Goal: Task Accomplishment & Management: Manage account settings

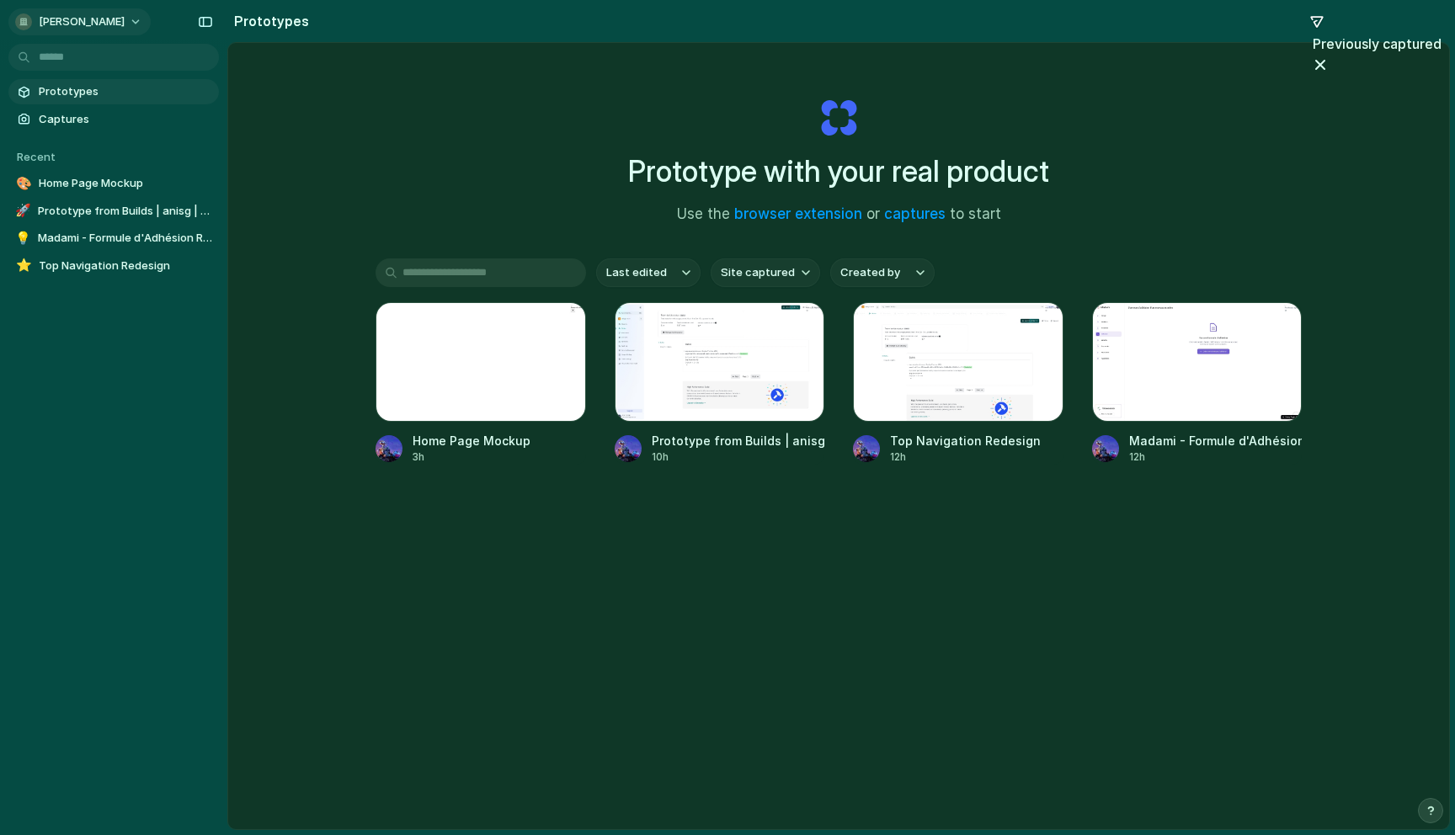
click at [83, 19] on button "[PERSON_NAME]" at bounding box center [79, 21] width 142 height 27
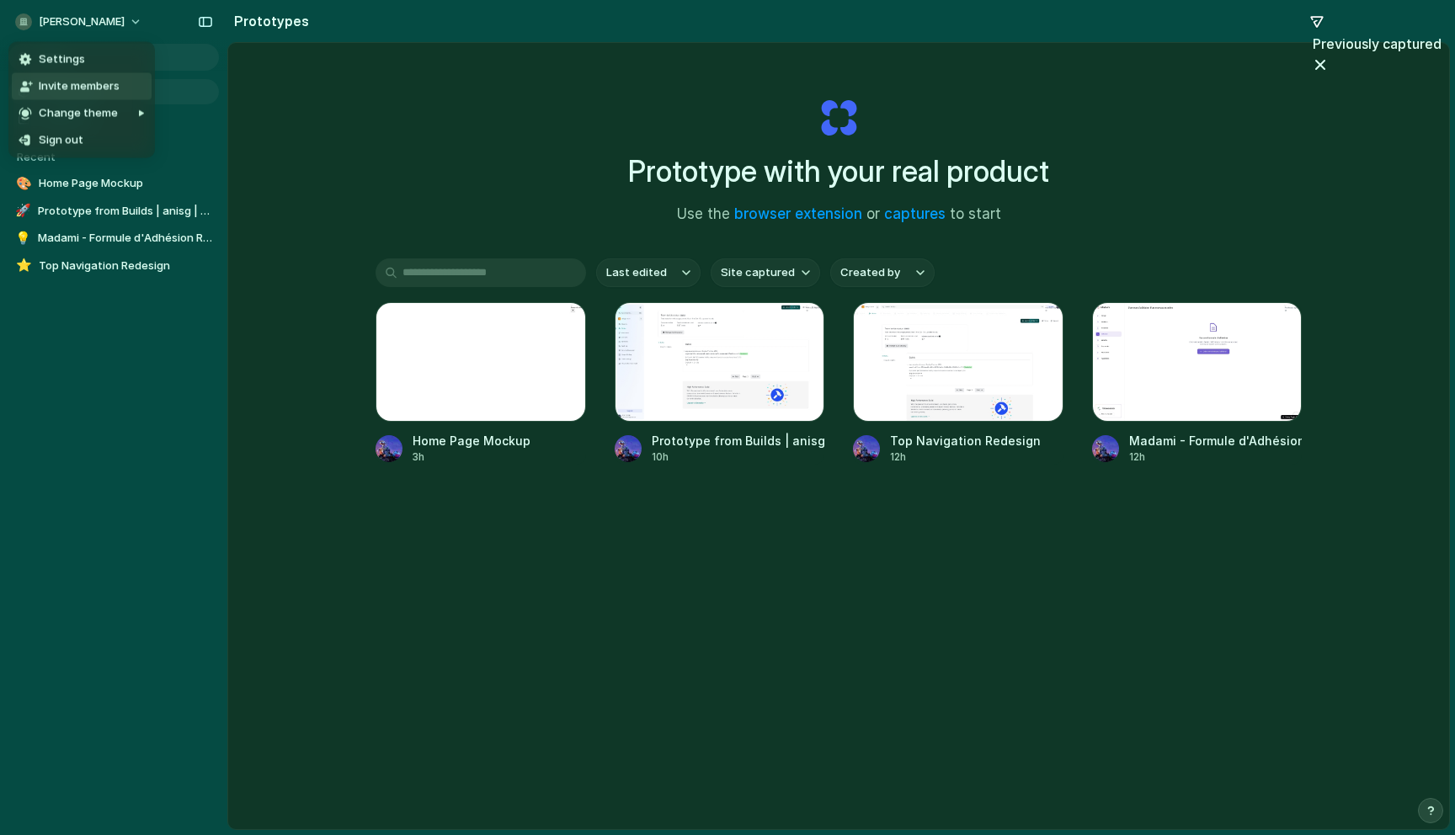
click at [73, 65] on span "Settings" at bounding box center [62, 59] width 46 height 17
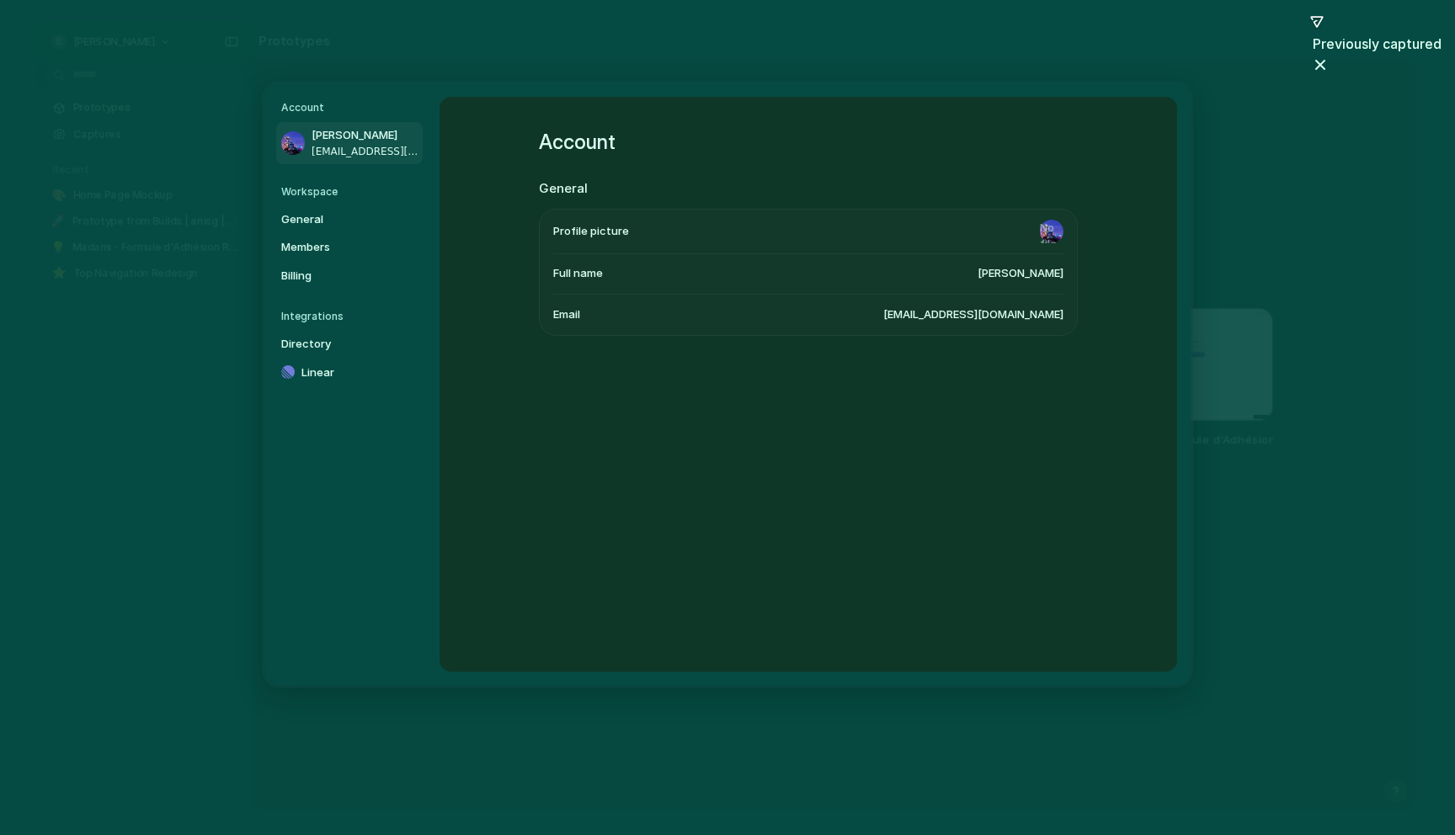
click at [326, 196] on h5 "Workspace" at bounding box center [351, 191] width 141 height 15
click at [306, 235] on link "Members" at bounding box center [349, 247] width 146 height 27
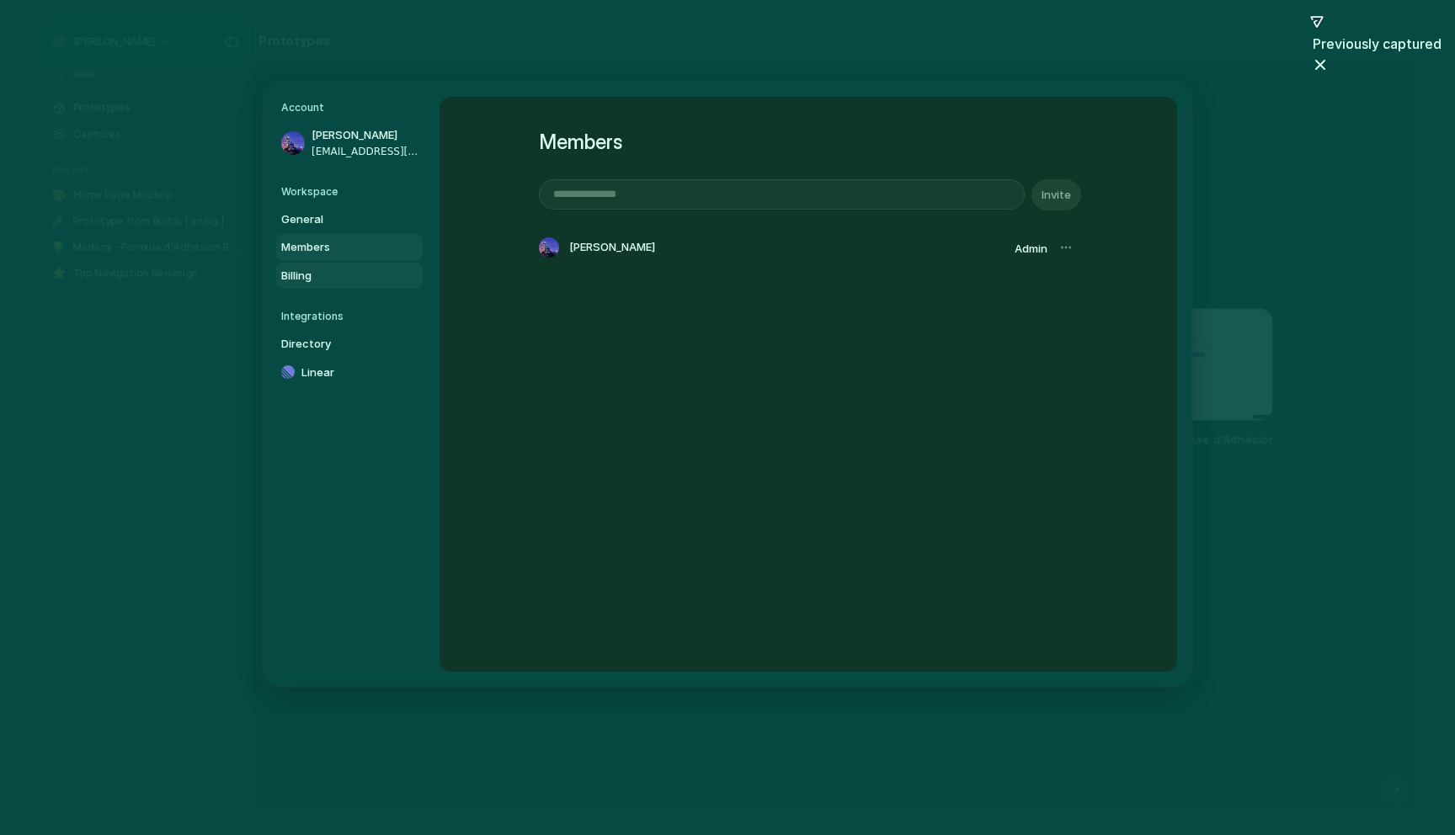
click at [310, 279] on span "Billing" at bounding box center [335, 275] width 108 height 17
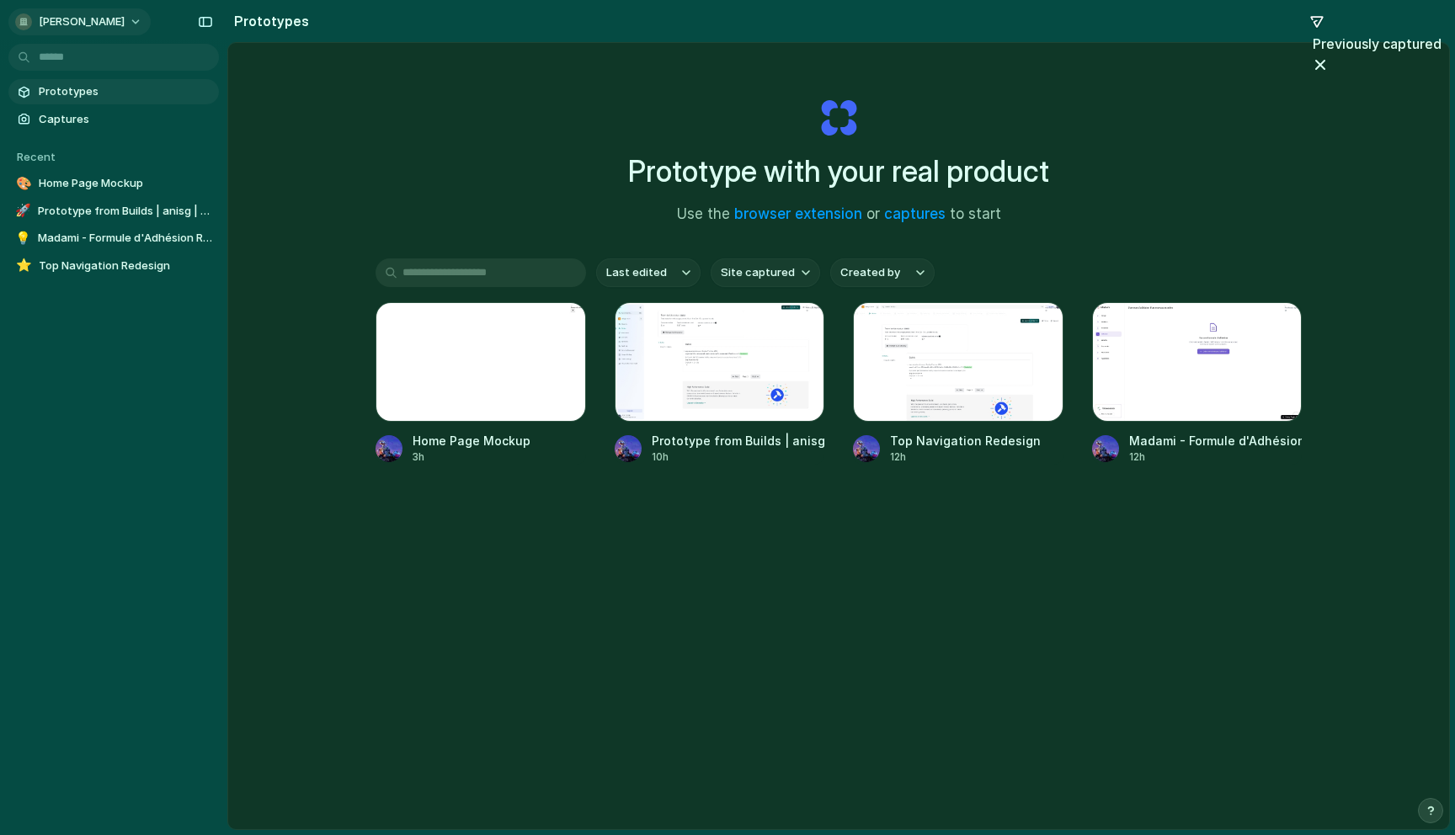
click at [77, 11] on button "[PERSON_NAME]" at bounding box center [79, 21] width 142 height 27
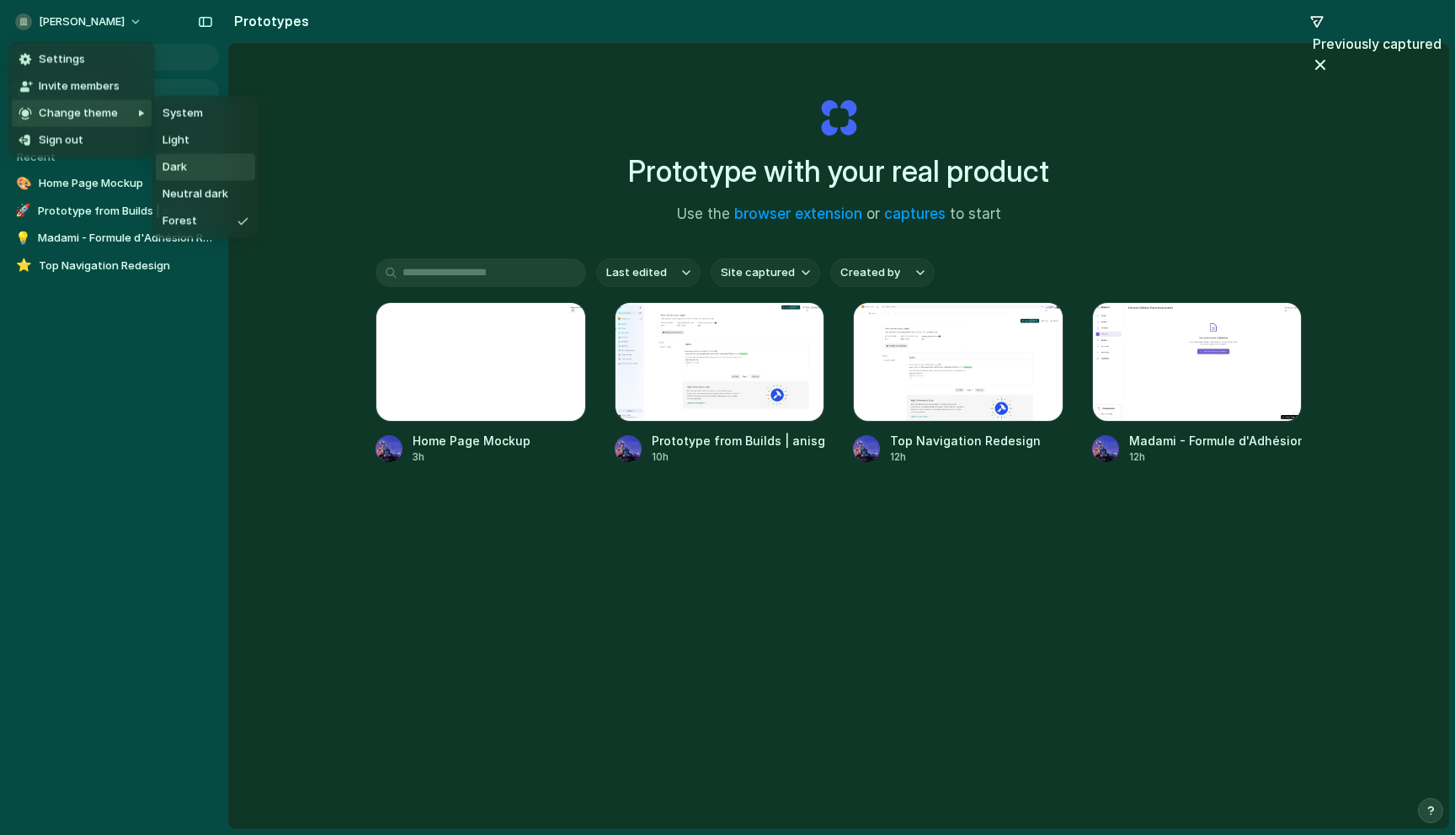
click at [181, 162] on span "Dark" at bounding box center [174, 167] width 24 height 17
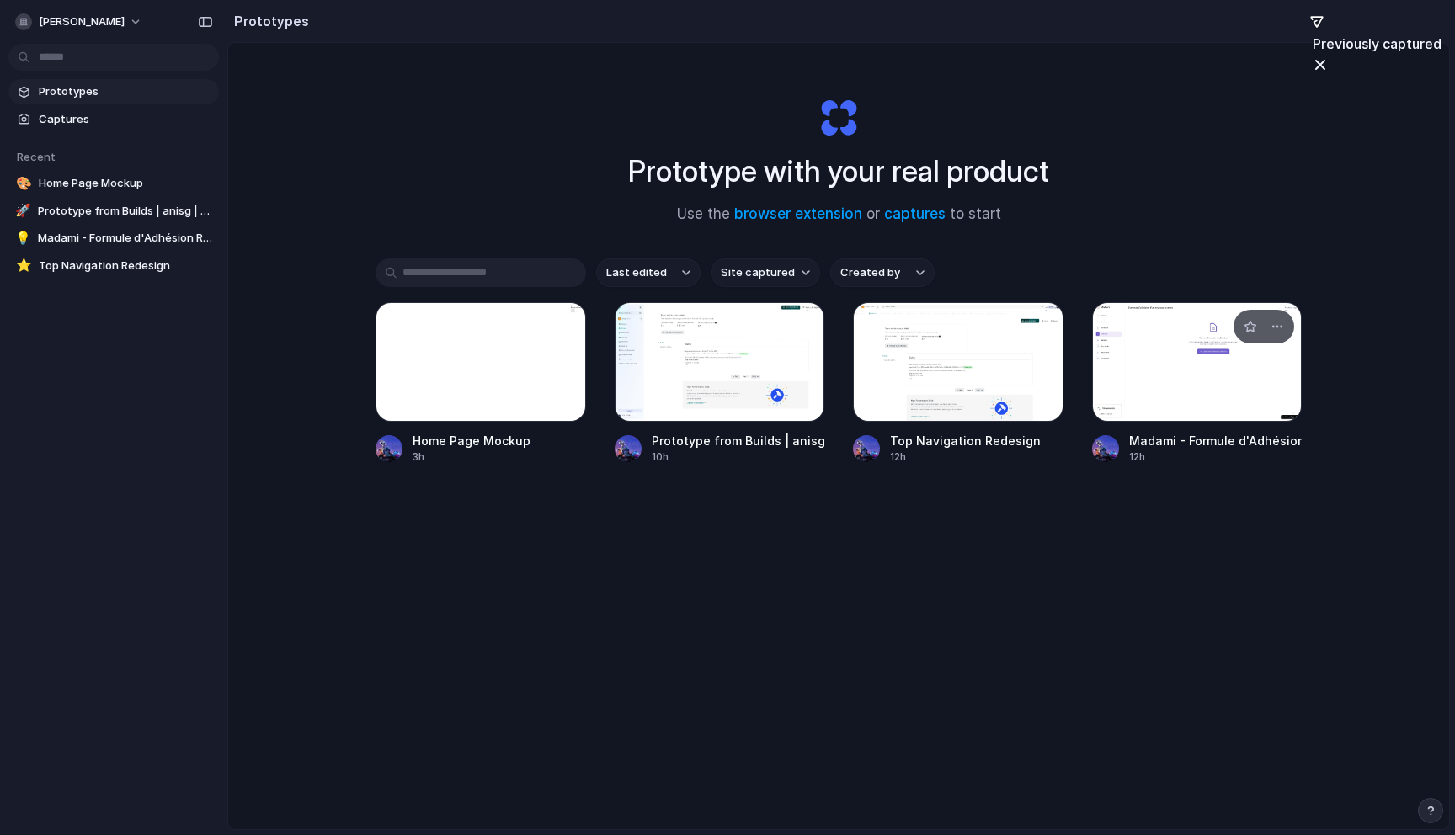
click at [1132, 371] on div at bounding box center [1197, 362] width 210 height 120
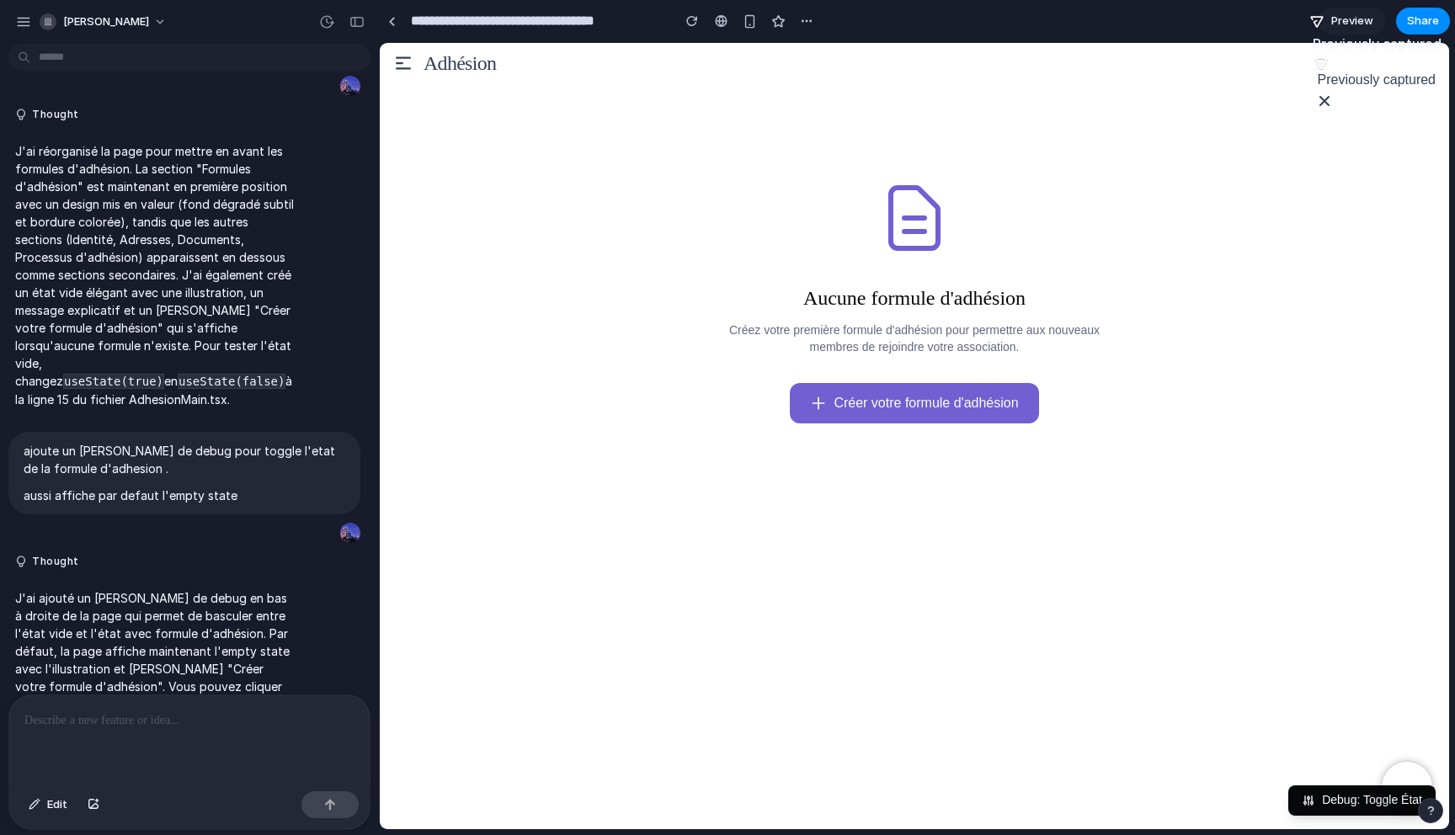
click at [360, 3] on div "[PERSON_NAME]" at bounding box center [189, 20] width 379 height 40
click at [360, 14] on button "button" at bounding box center [357, 21] width 27 height 27
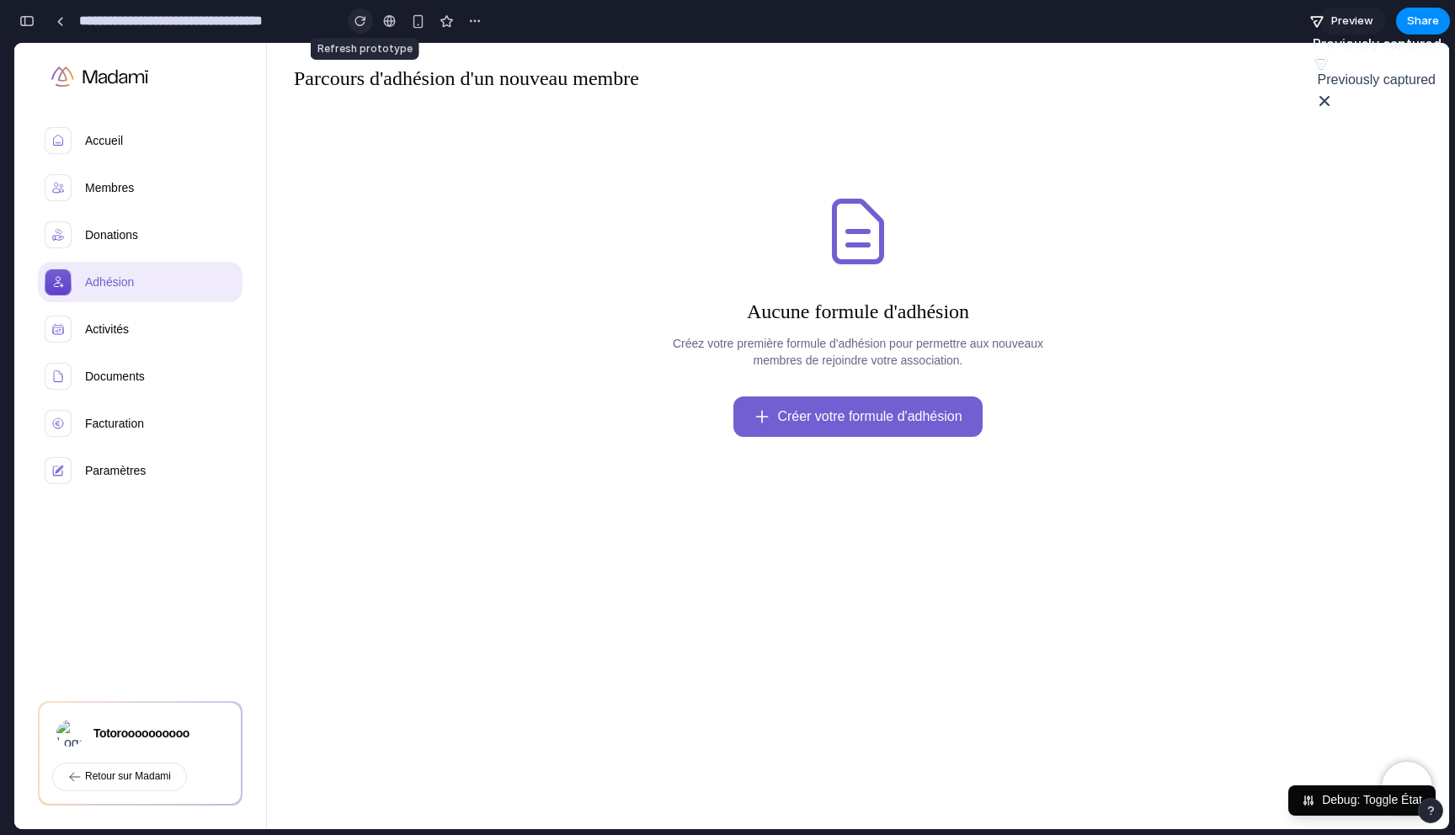
click at [360, 20] on div "button" at bounding box center [360, 21] width 12 height 12
click at [365, 25] on div "button" at bounding box center [360, 21] width 12 height 12
click at [471, 24] on div "button" at bounding box center [474, 20] width 13 height 13
click at [56, 18] on div "Duplicate Delete" at bounding box center [727, 417] width 1455 height 835
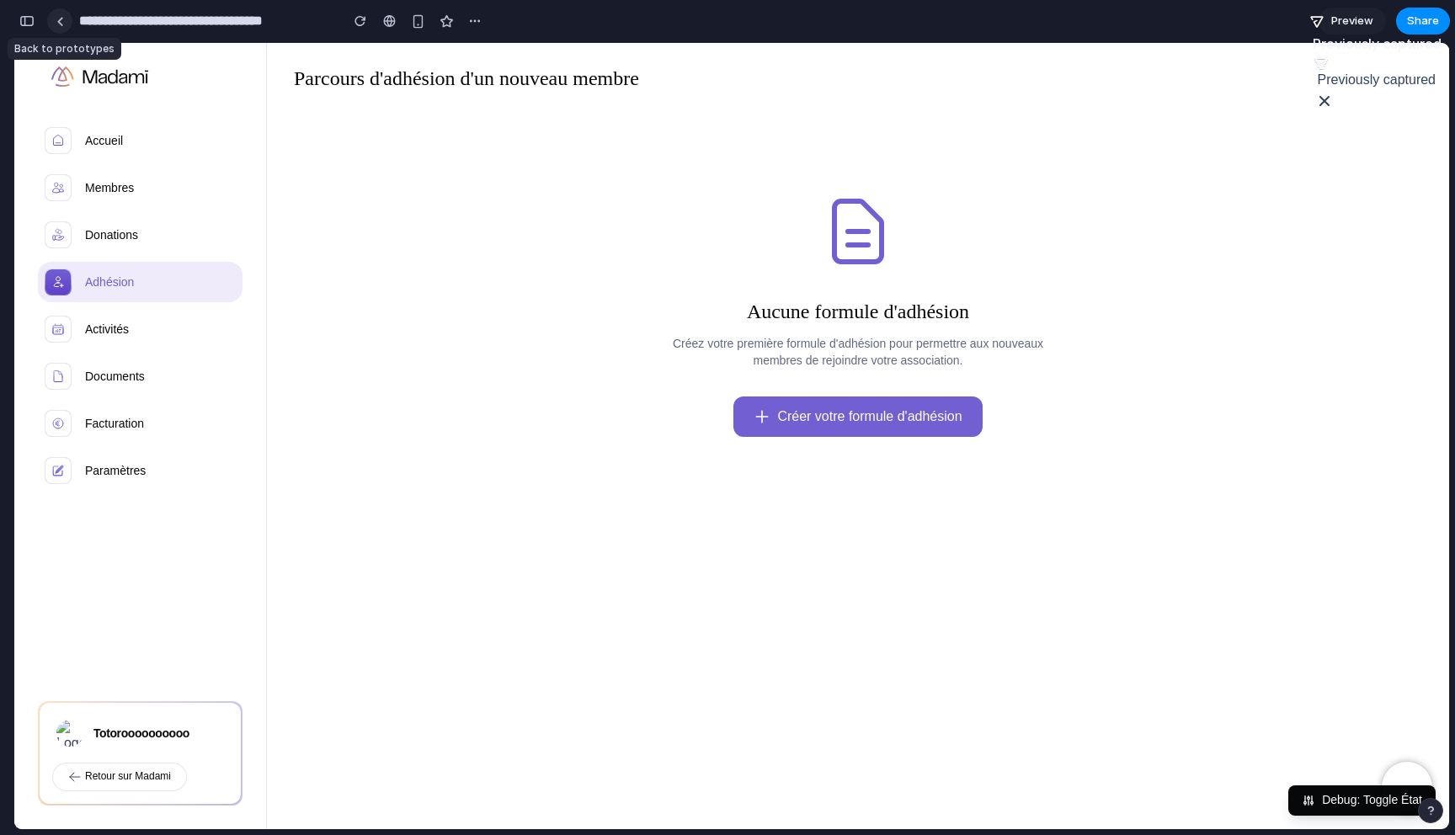
click at [56, 21] on div at bounding box center [60, 21] width 8 height 9
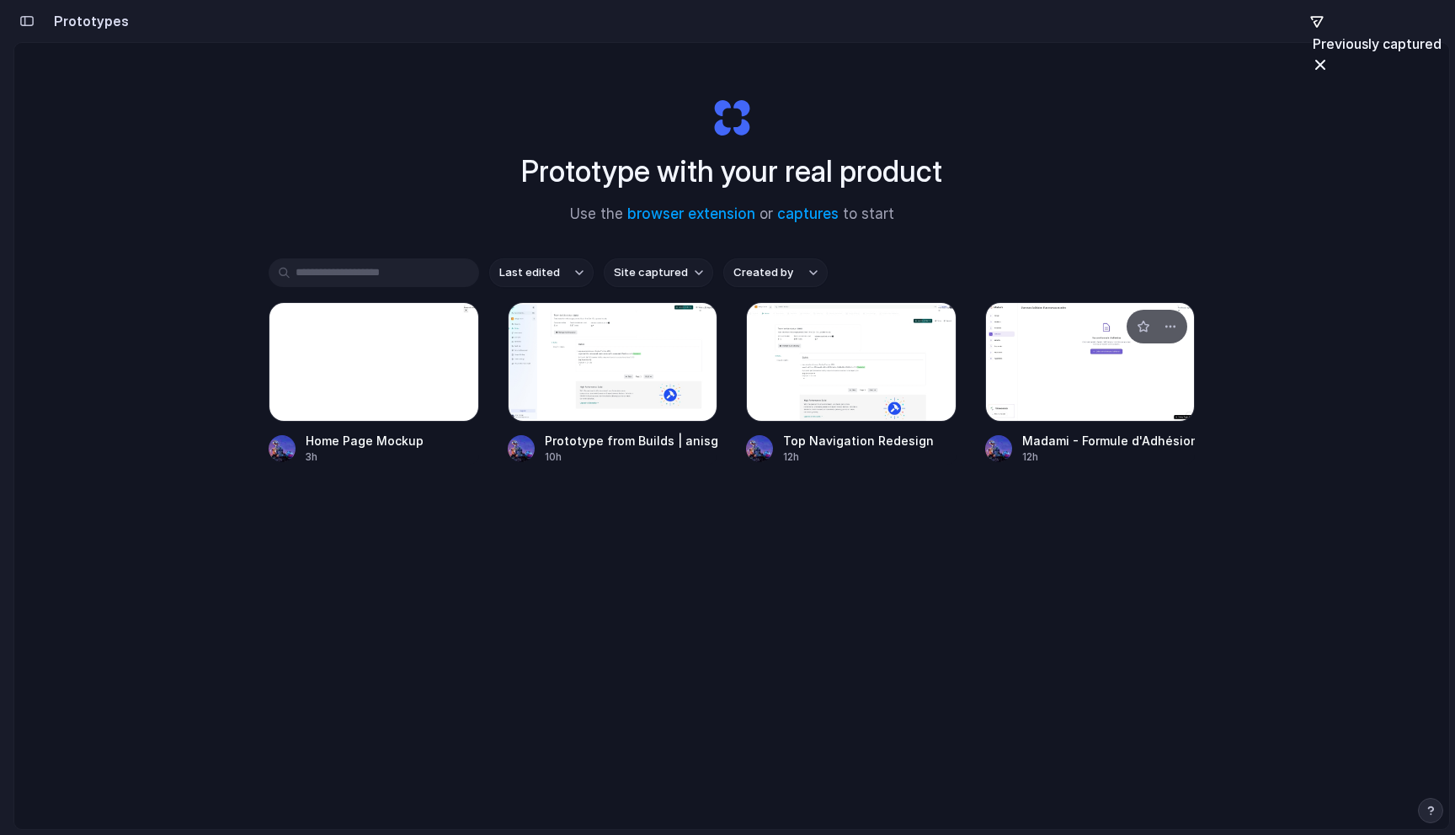
click at [1061, 424] on link "Madami - Formule d'Adhésion Redesign 12h" at bounding box center [1090, 383] width 210 height 162
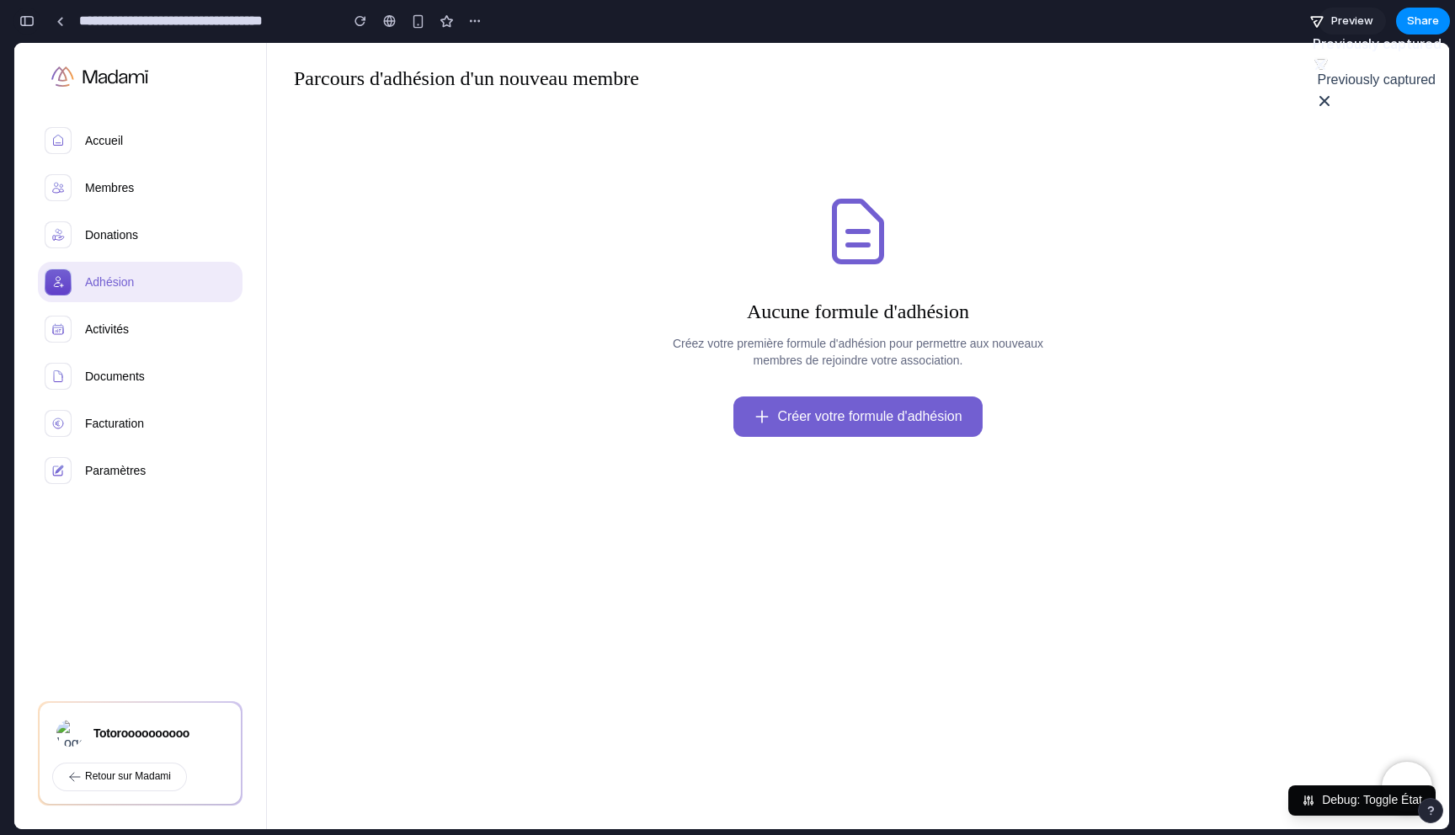
click at [26, 17] on div "button" at bounding box center [26, 21] width 15 height 12
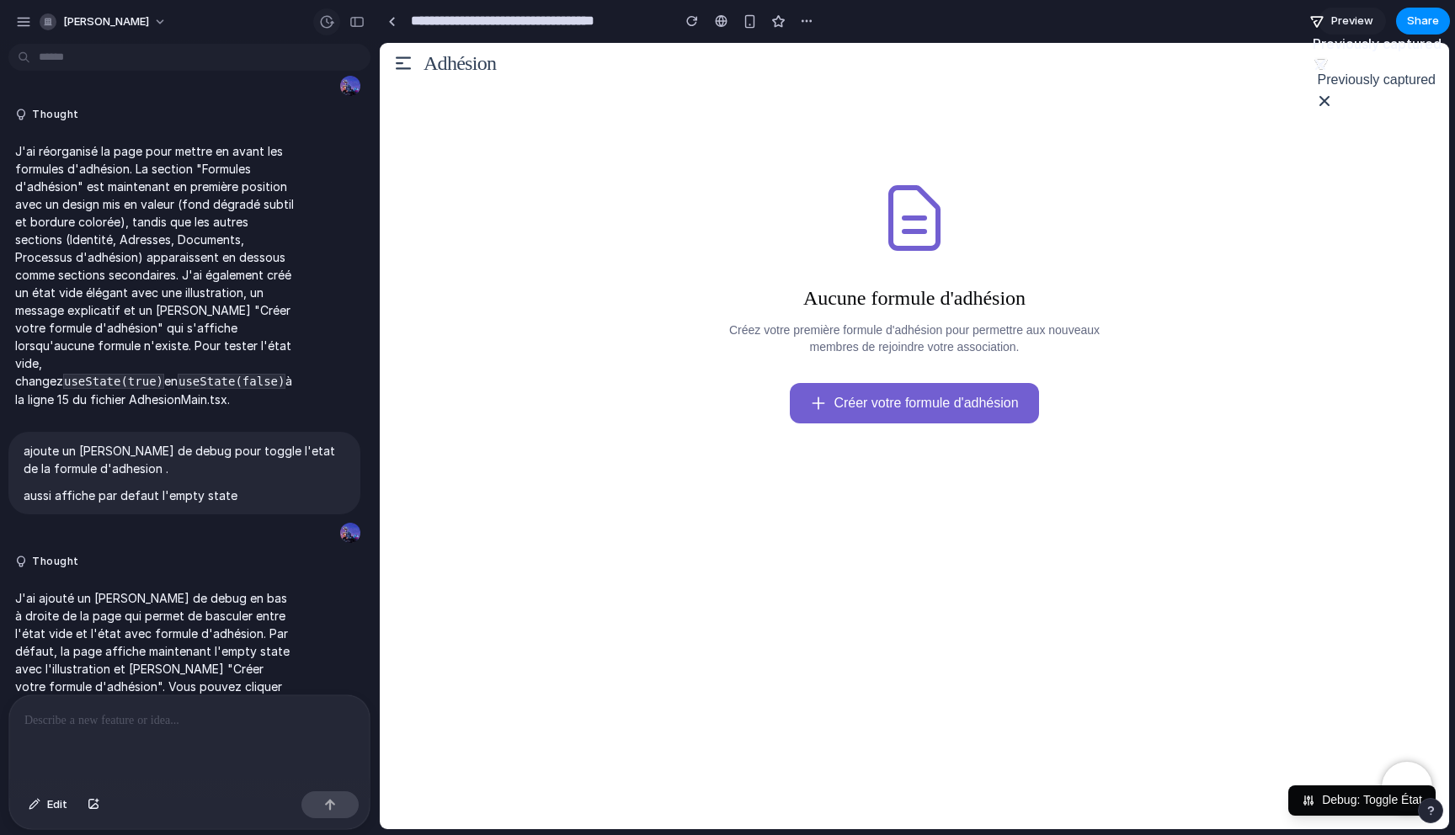
click at [326, 20] on div "button" at bounding box center [326, 21] width 15 height 15
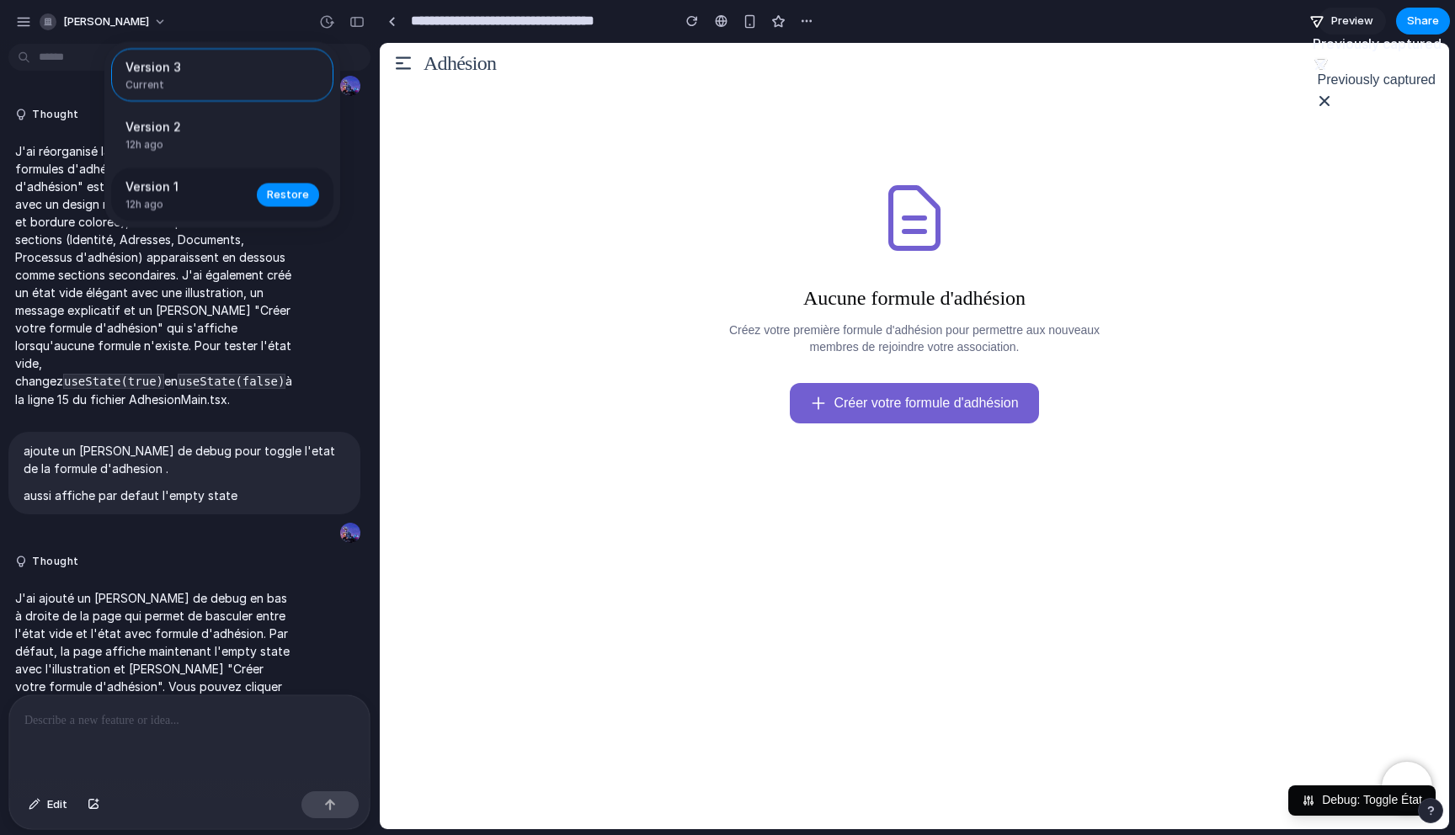
click at [153, 198] on div "Version 1 12h ago" at bounding box center [185, 195] width 121 height 35
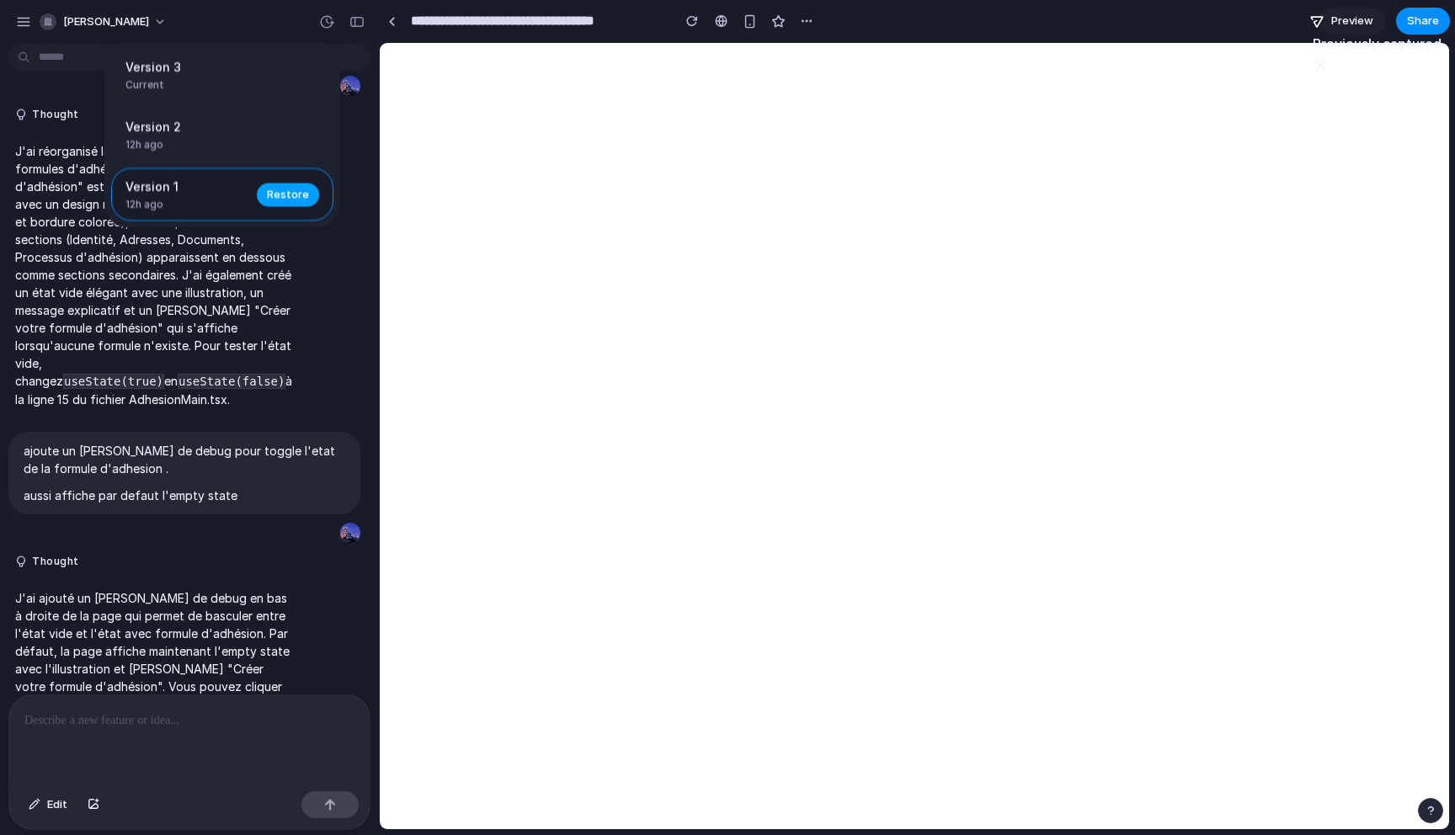
click at [283, 201] on span "Restore" at bounding box center [288, 194] width 42 height 17
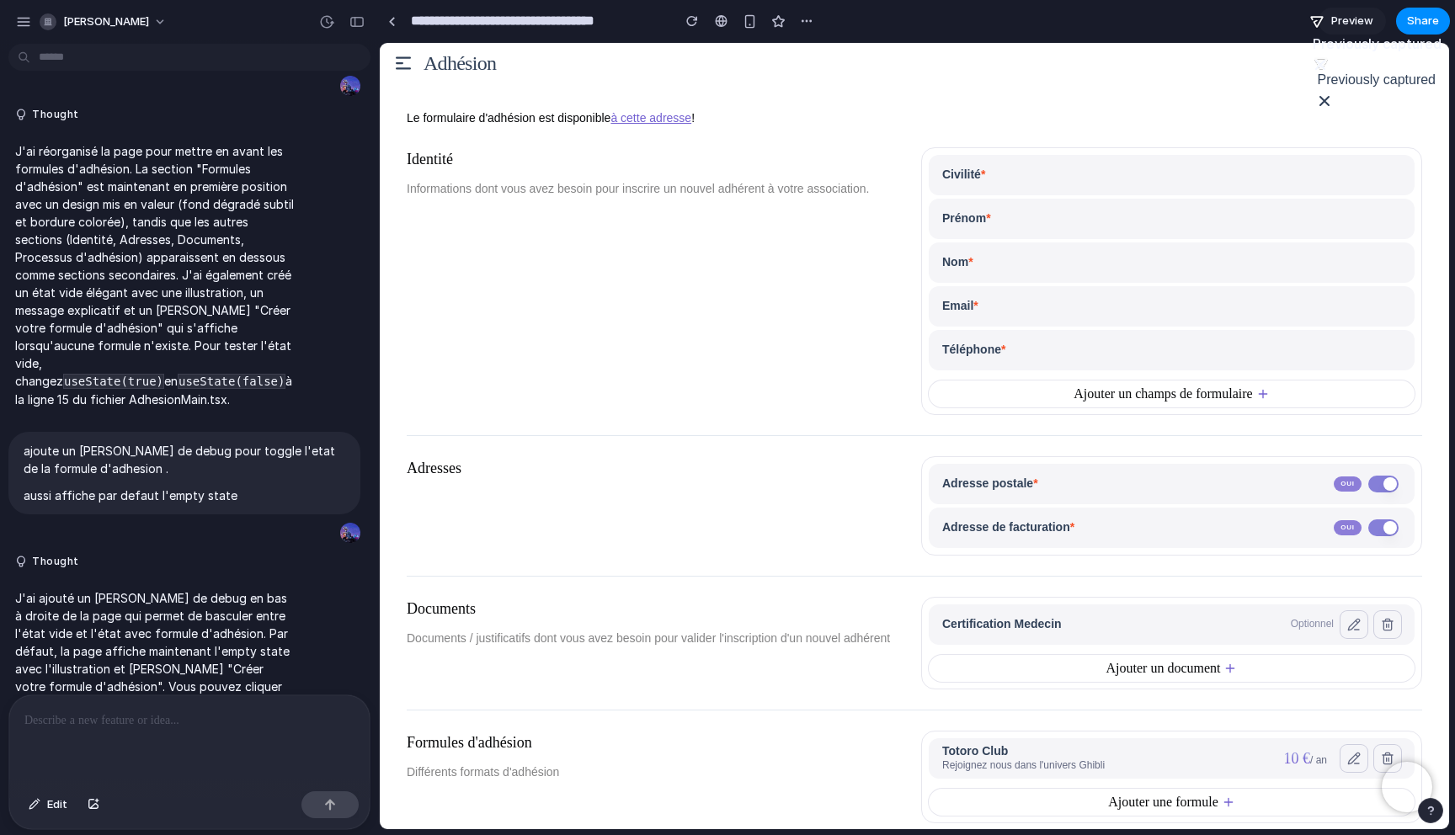
click at [494, 232] on div "Identité Informations dont vous avez besoin pour inscrire un nouvel adhérent à …" at bounding box center [657, 281] width 501 height 268
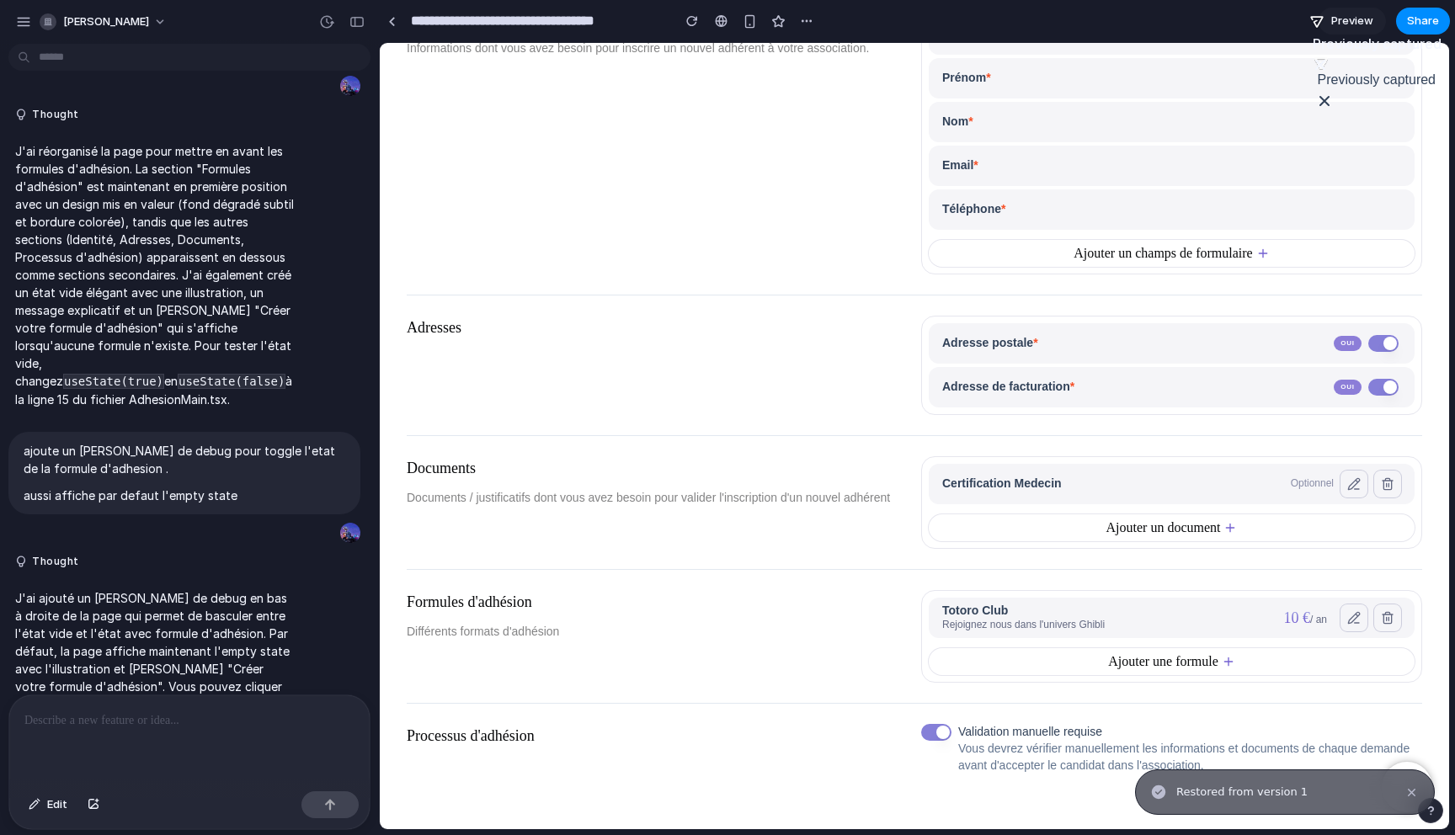
scroll to position [147, 0]
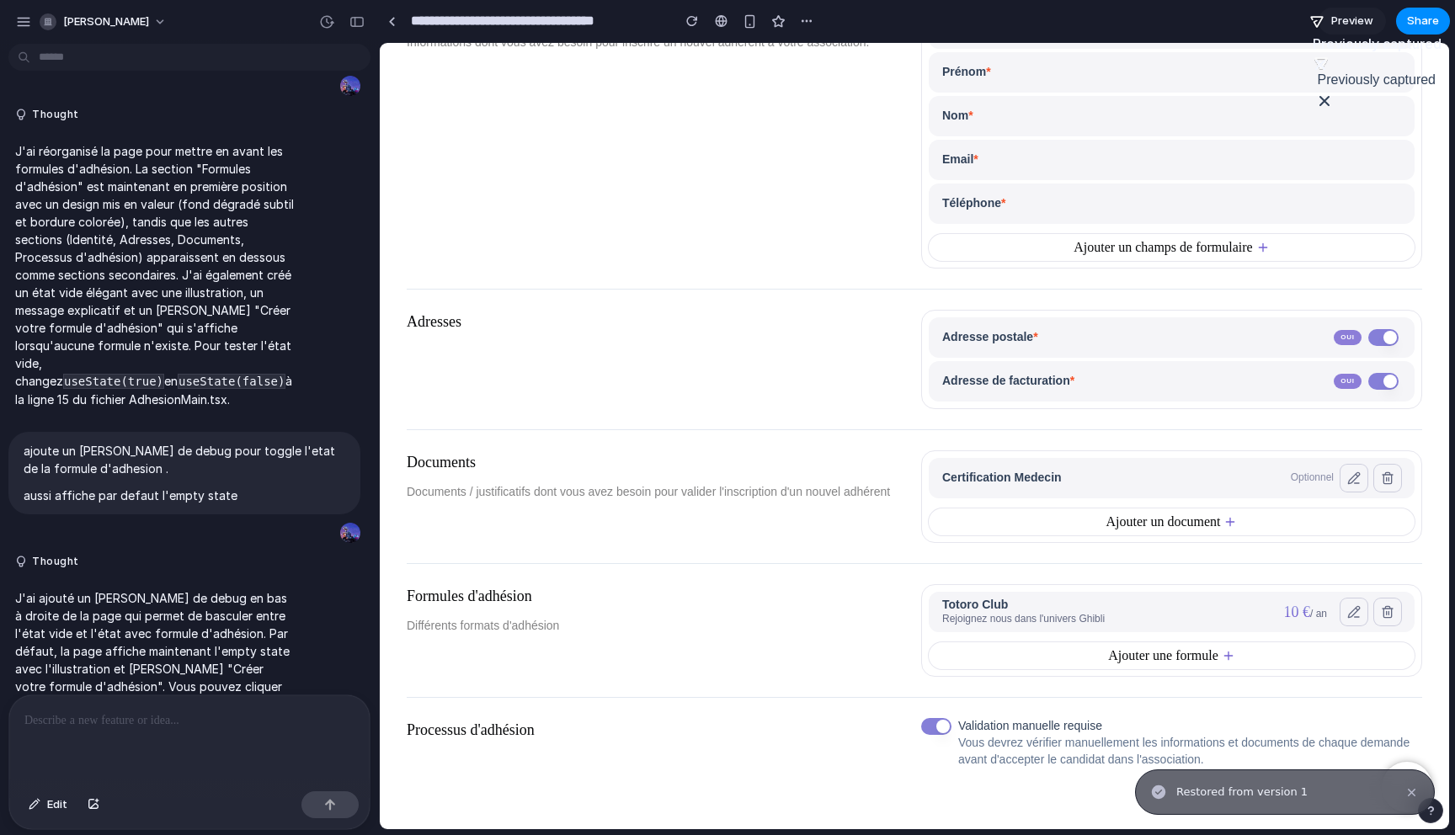
click at [69, 724] on p at bounding box center [189, 721] width 330 height 20
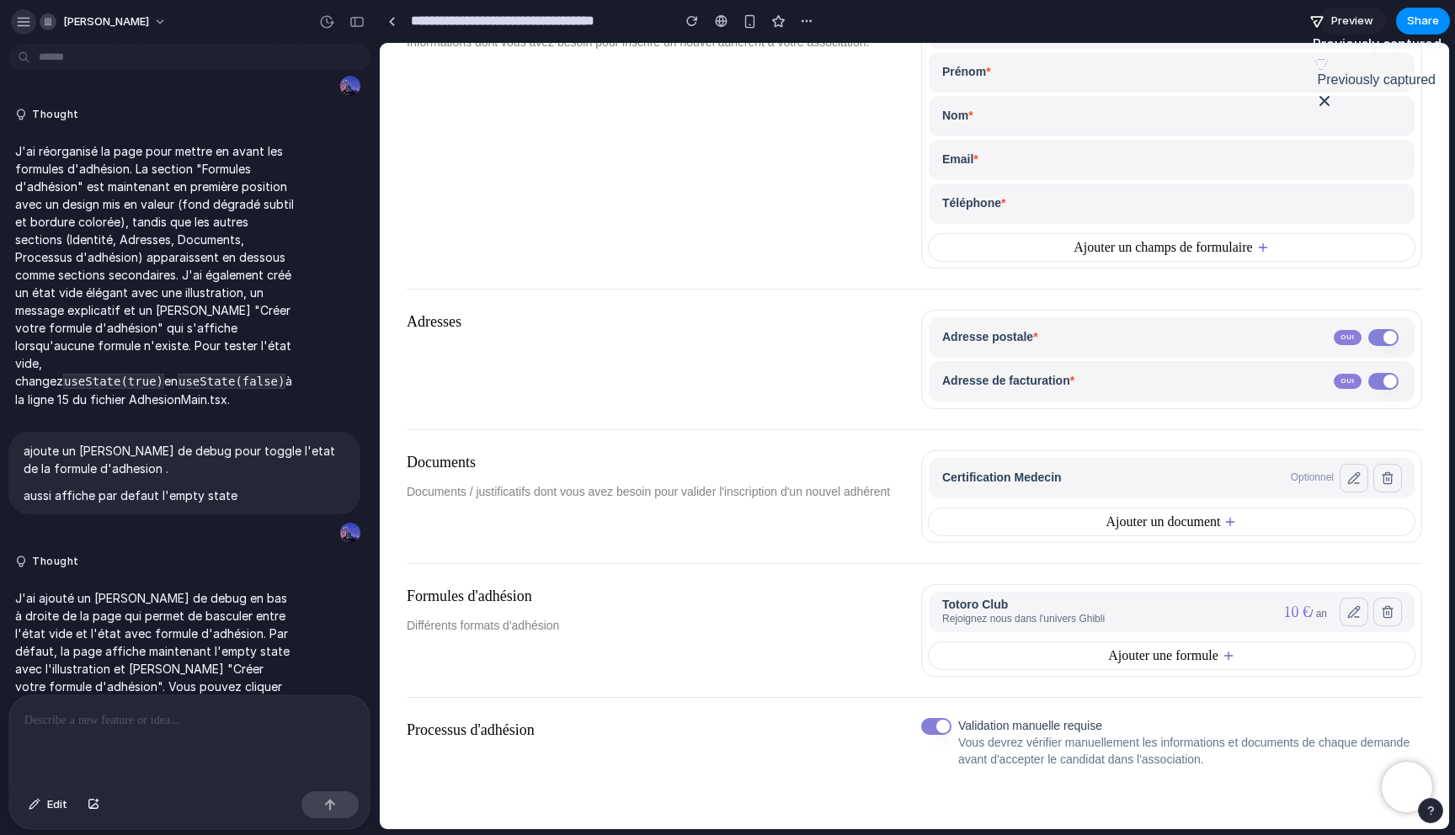
click at [19, 17] on div "button" at bounding box center [23, 21] width 15 height 15
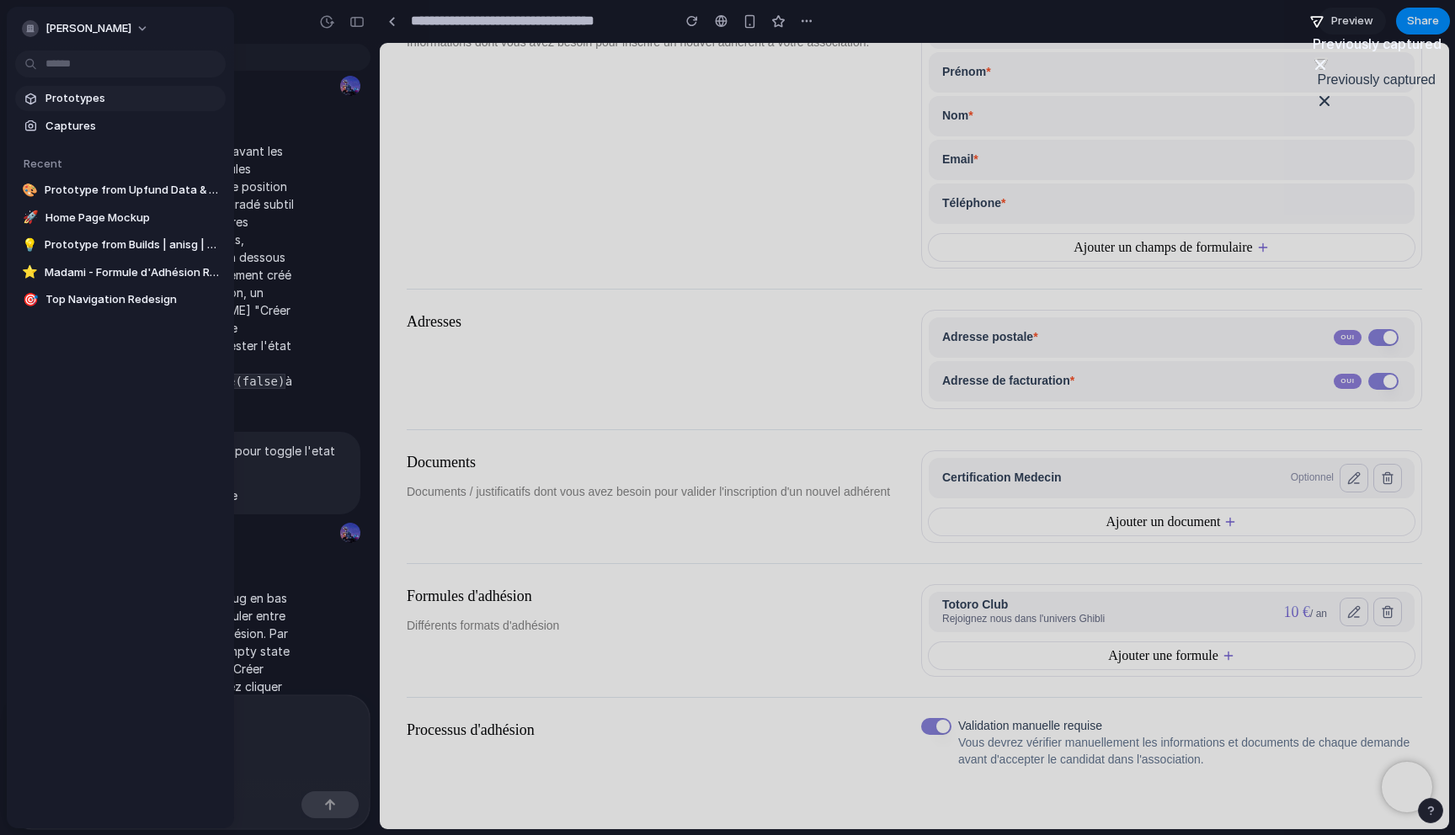
click at [88, 97] on span "Prototypes" at bounding box center [131, 98] width 173 height 17
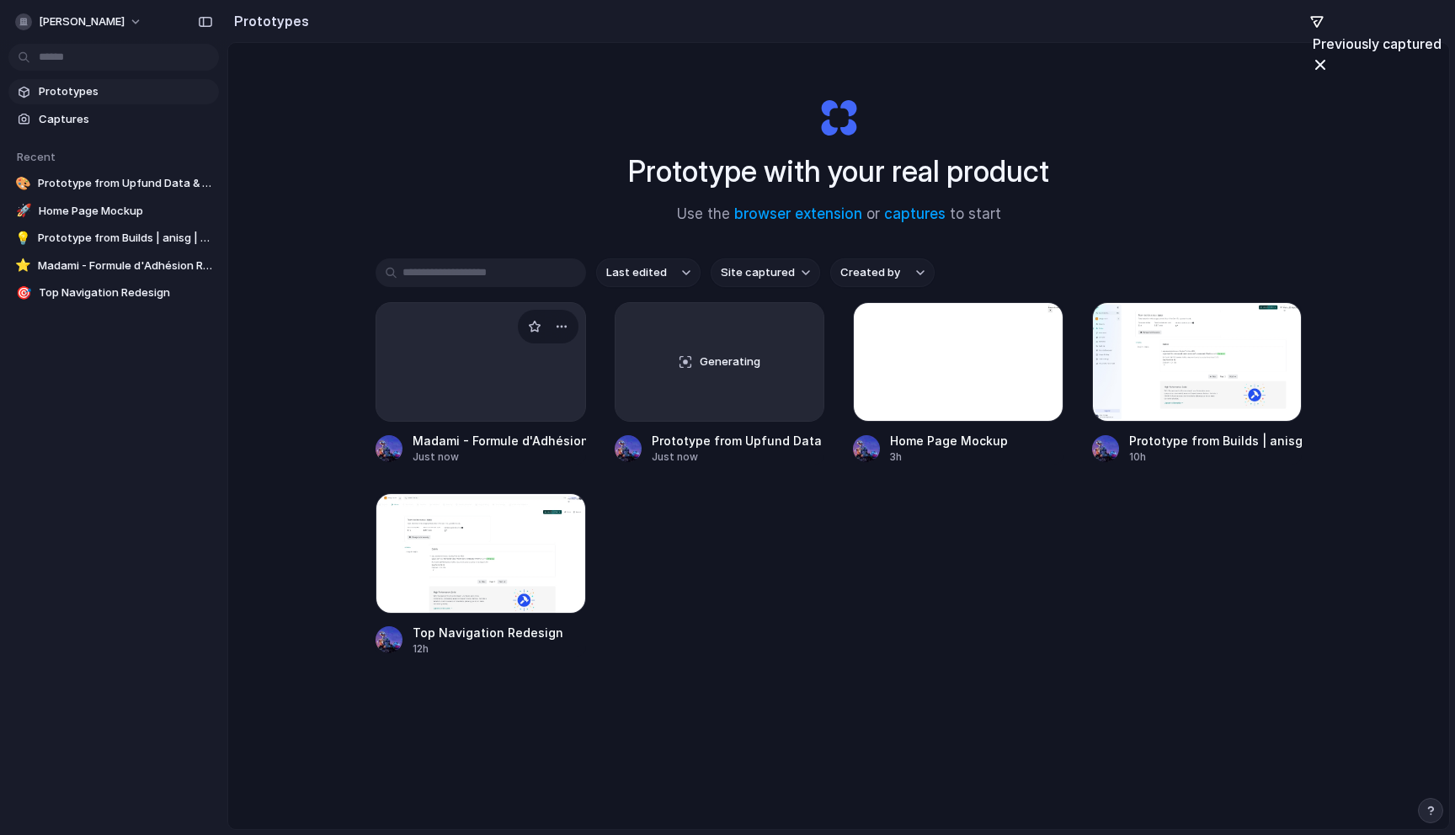
click at [458, 393] on div at bounding box center [481, 362] width 210 height 120
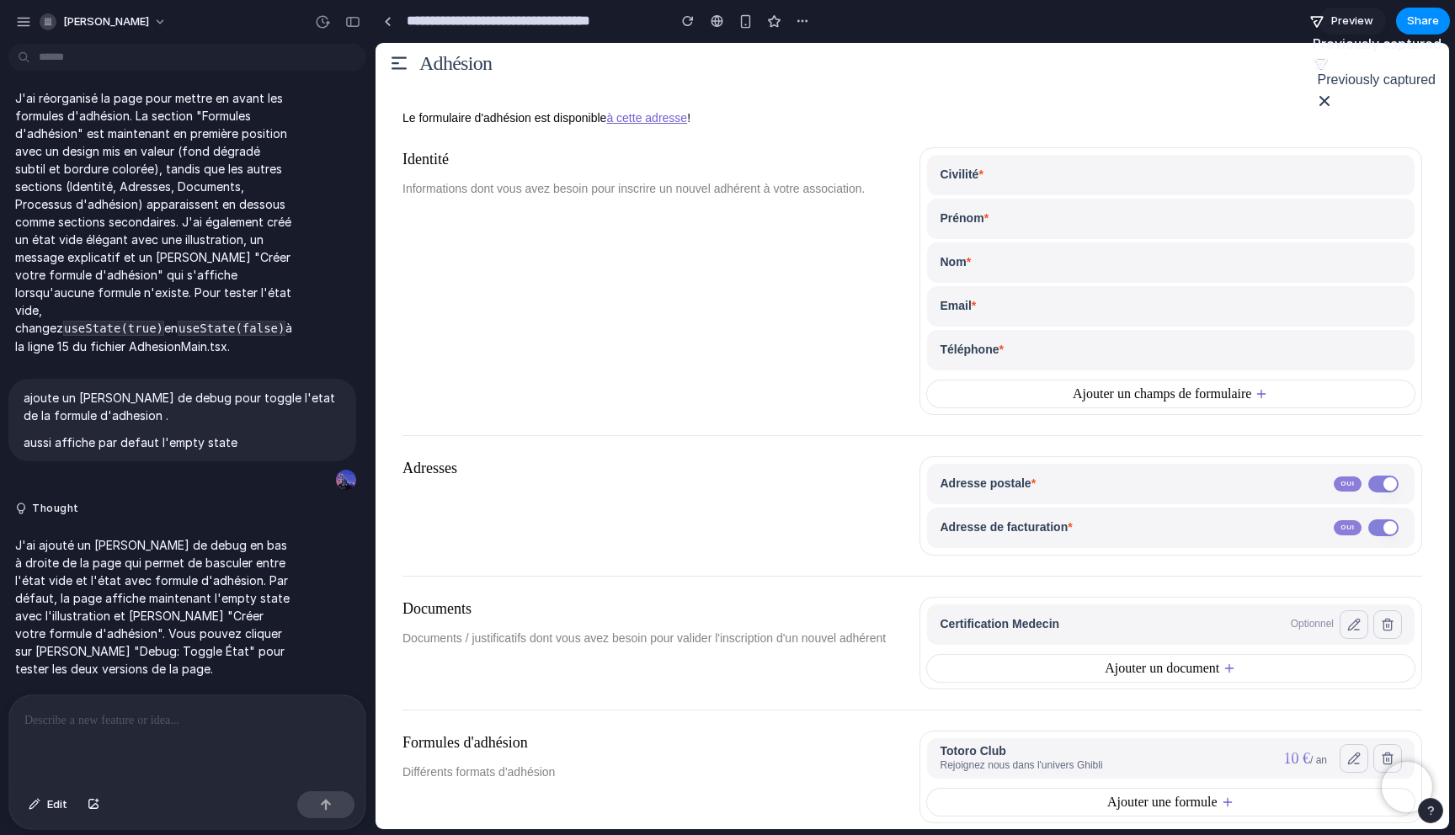
scroll to position [833, 0]
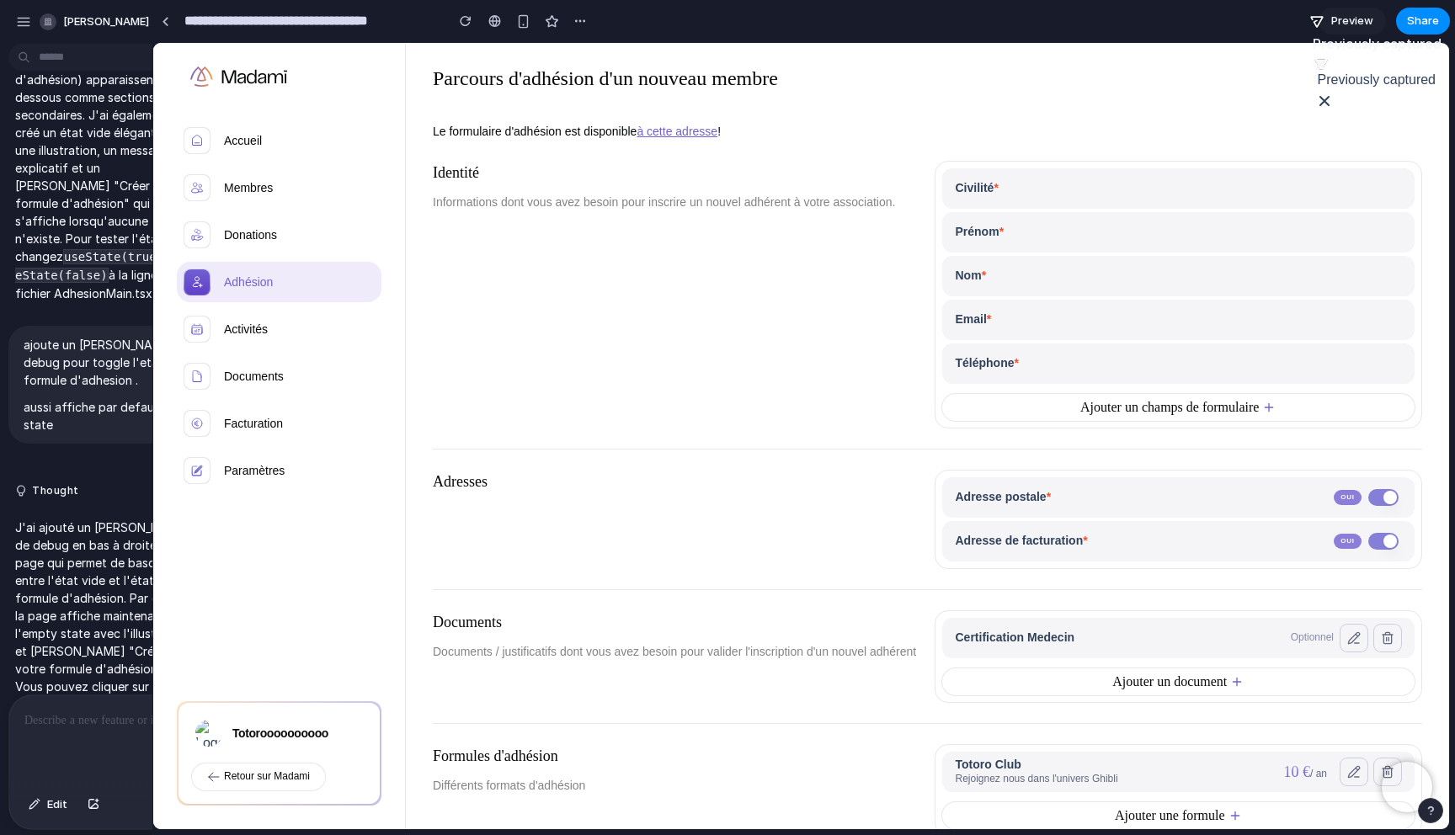
drag, startPoint x: 376, startPoint y: 173, endPoint x: 151, endPoint y: 167, distance: 225.7
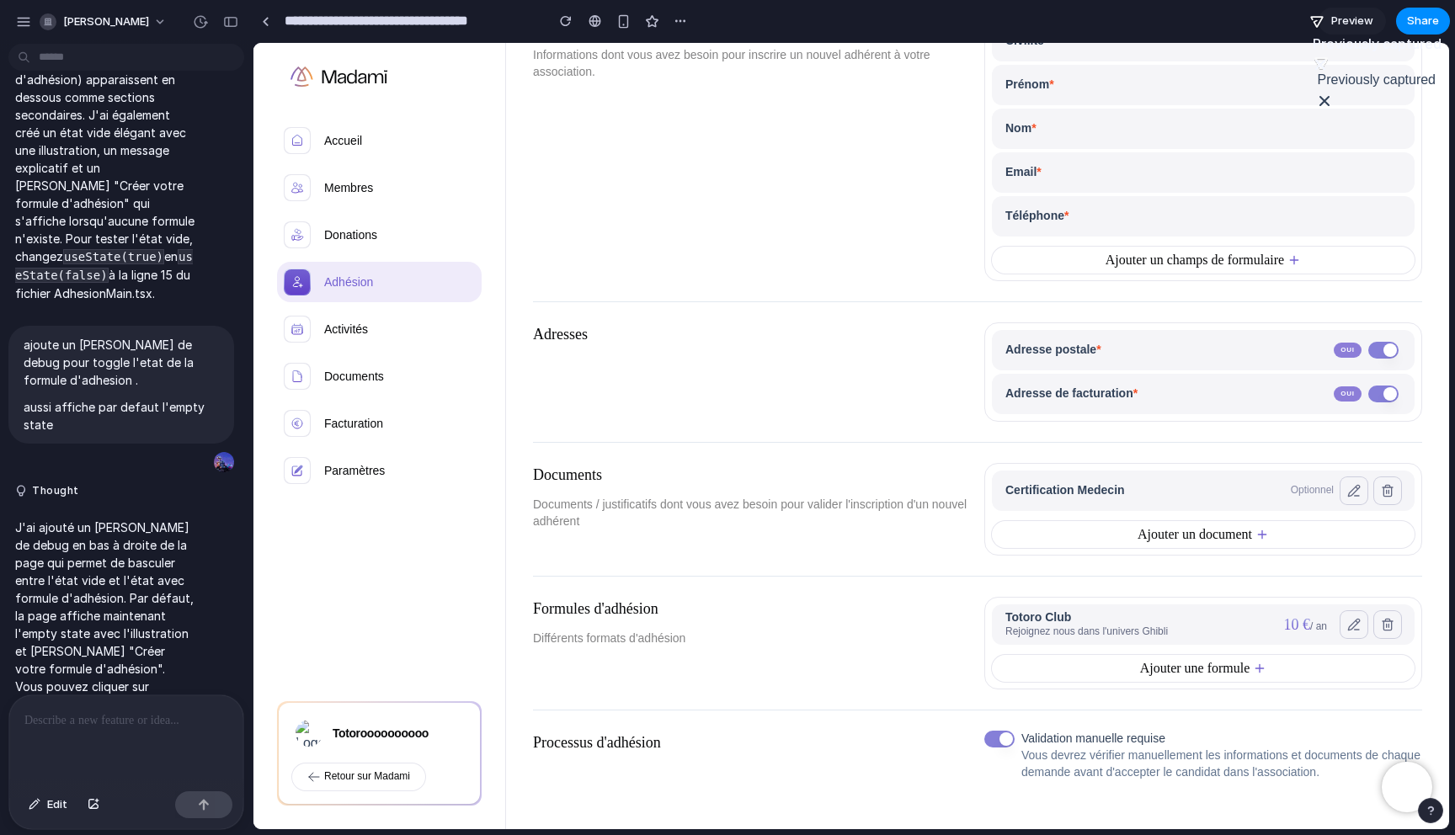
scroll to position [161, 0]
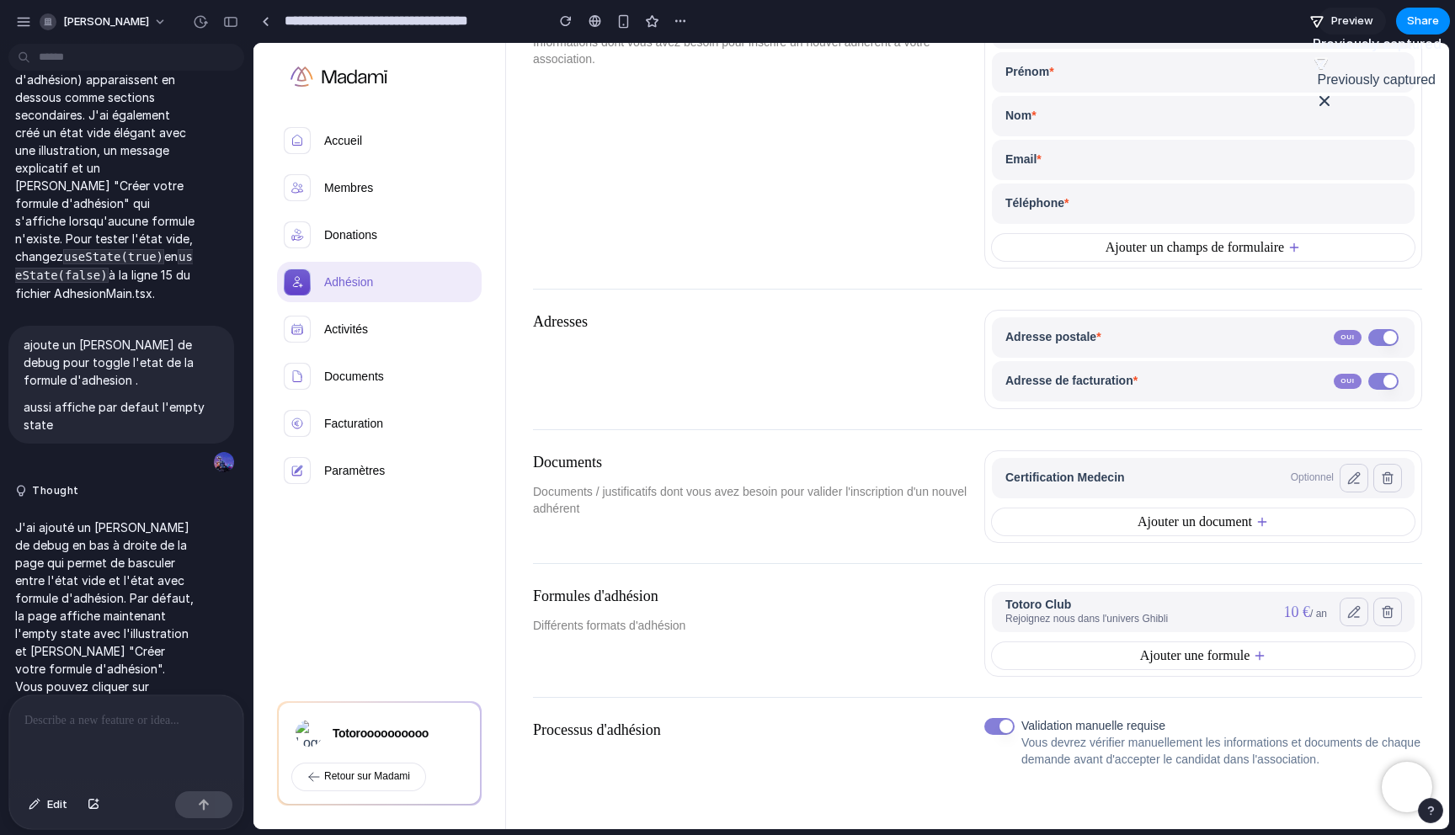
click at [103, 768] on div at bounding box center [126, 739] width 234 height 89
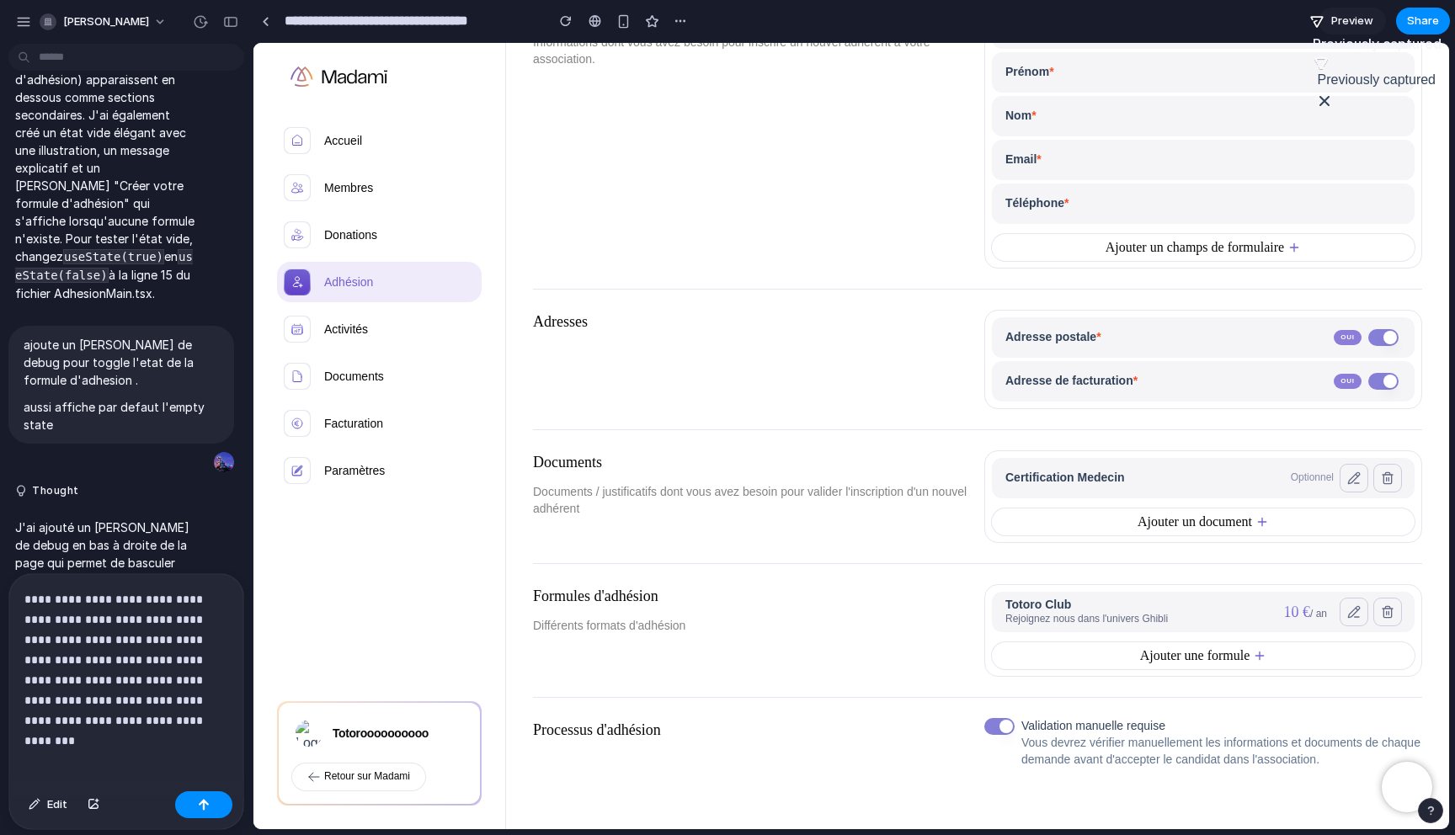
scroll to position [939, 0]
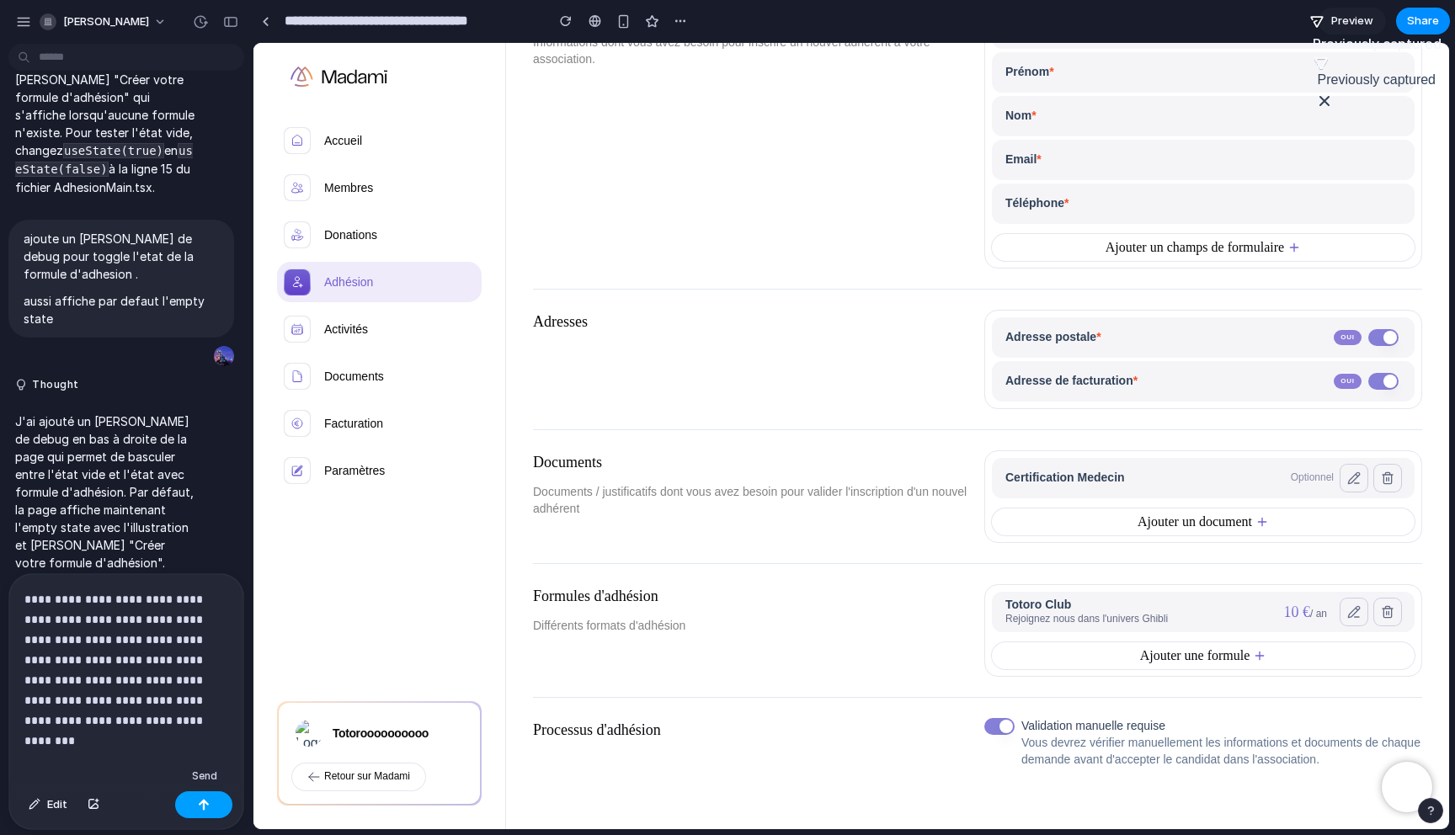
click at [204, 810] on div "button" at bounding box center [204, 805] width 12 height 12
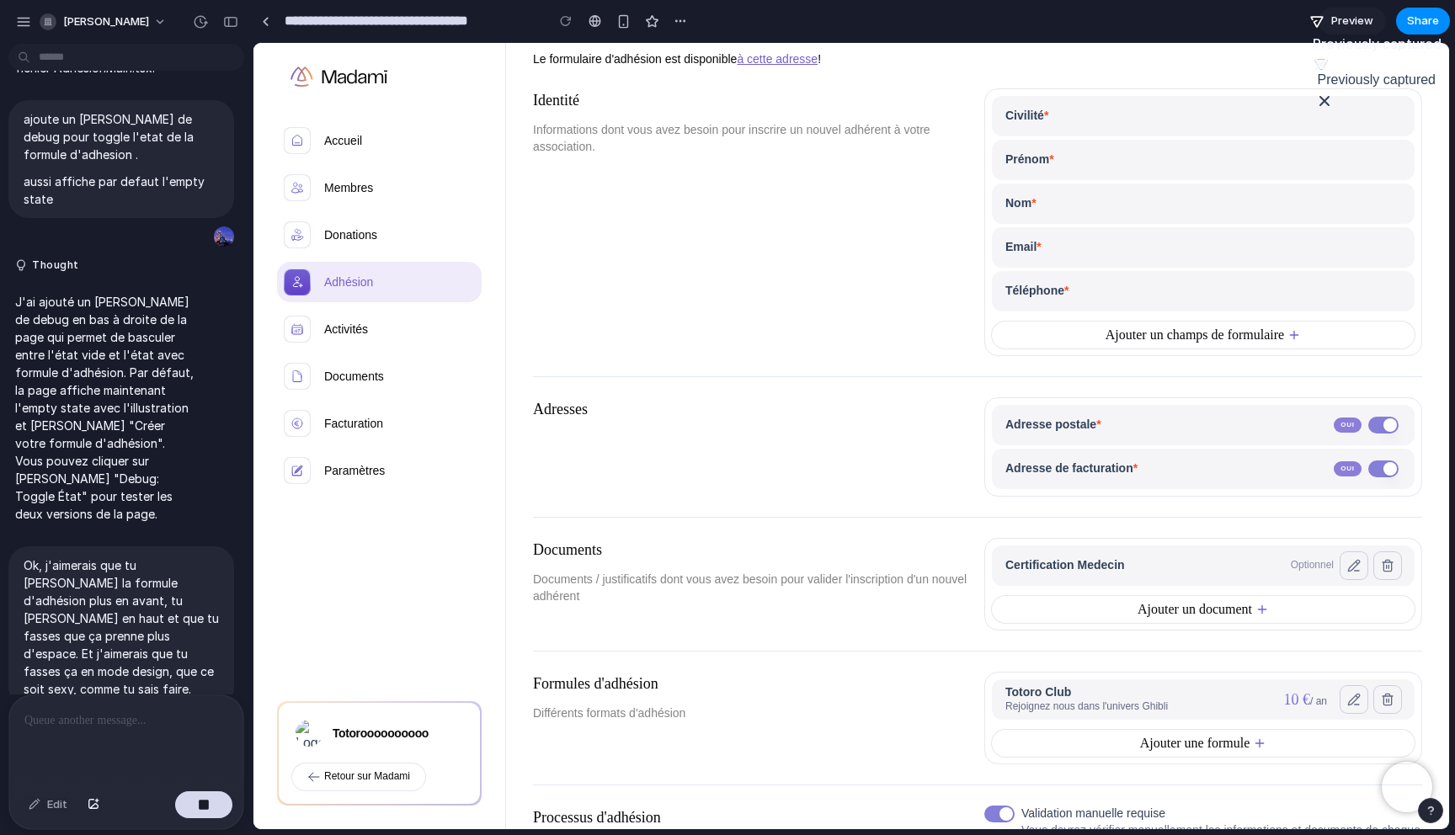
scroll to position [0, 0]
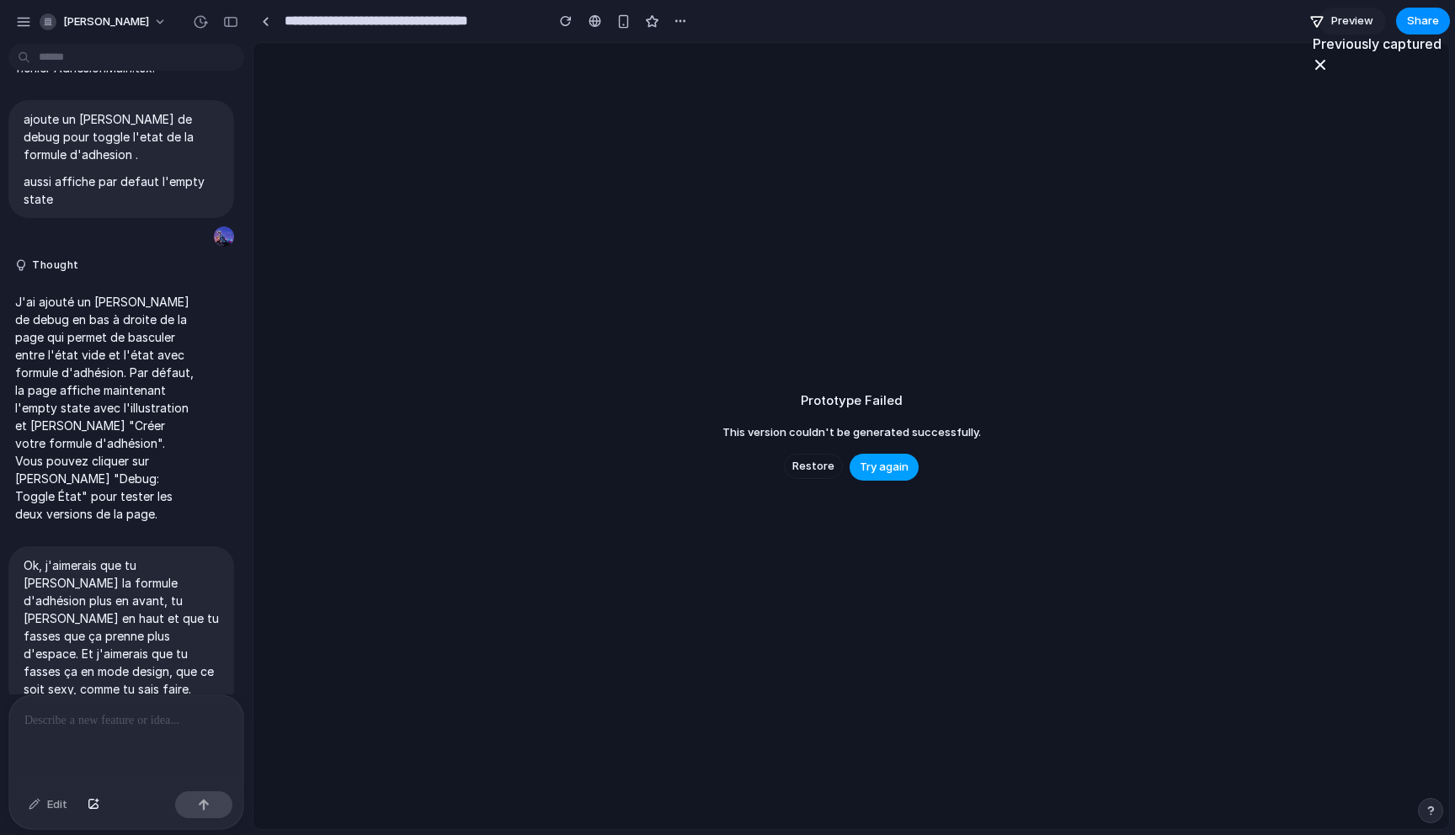
click at [881, 461] on span "Try again" at bounding box center [884, 467] width 49 height 17
click at [28, 12] on button "button" at bounding box center [23, 21] width 25 height 25
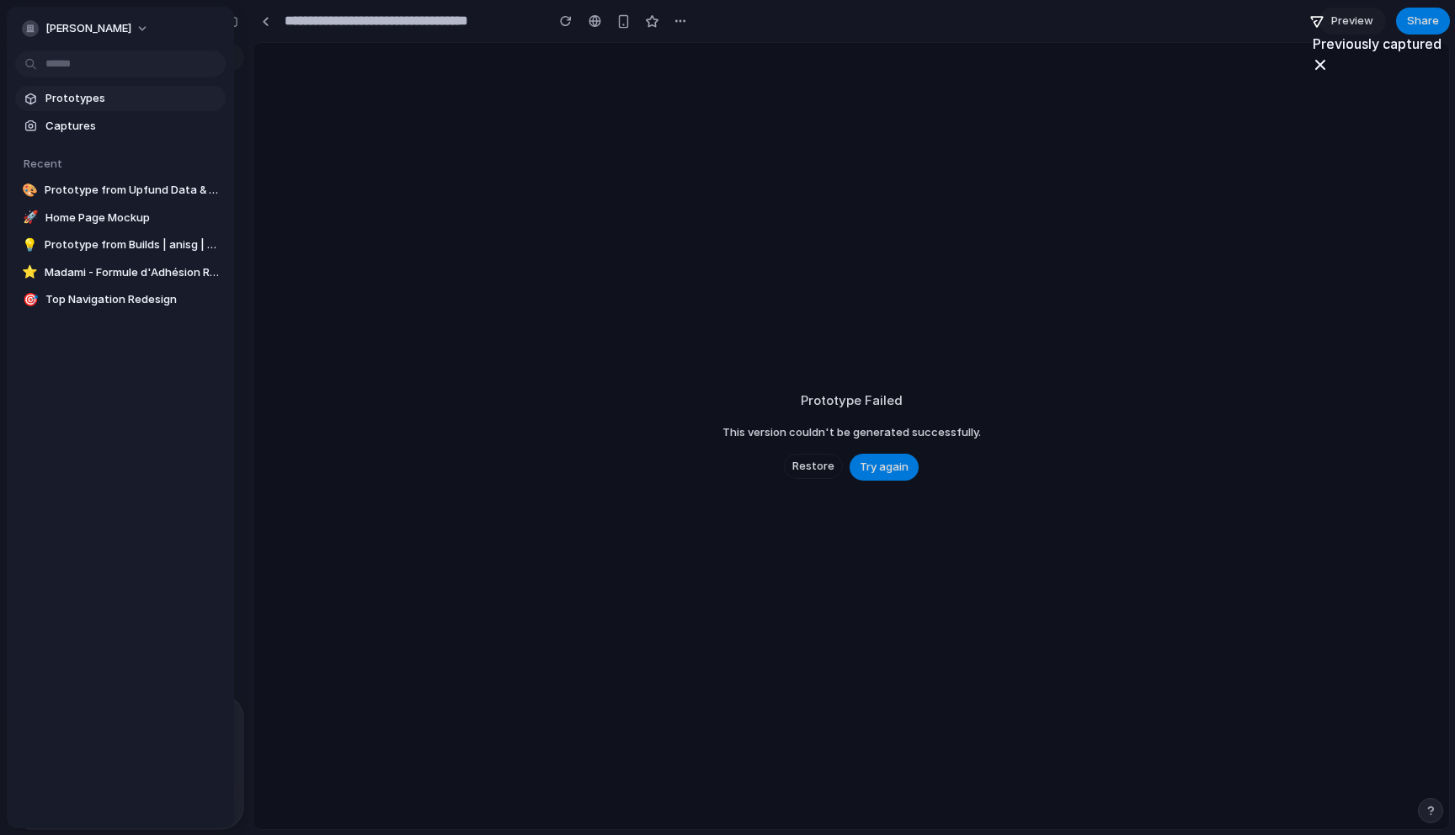
click at [71, 98] on span "Prototypes" at bounding box center [131, 98] width 173 height 17
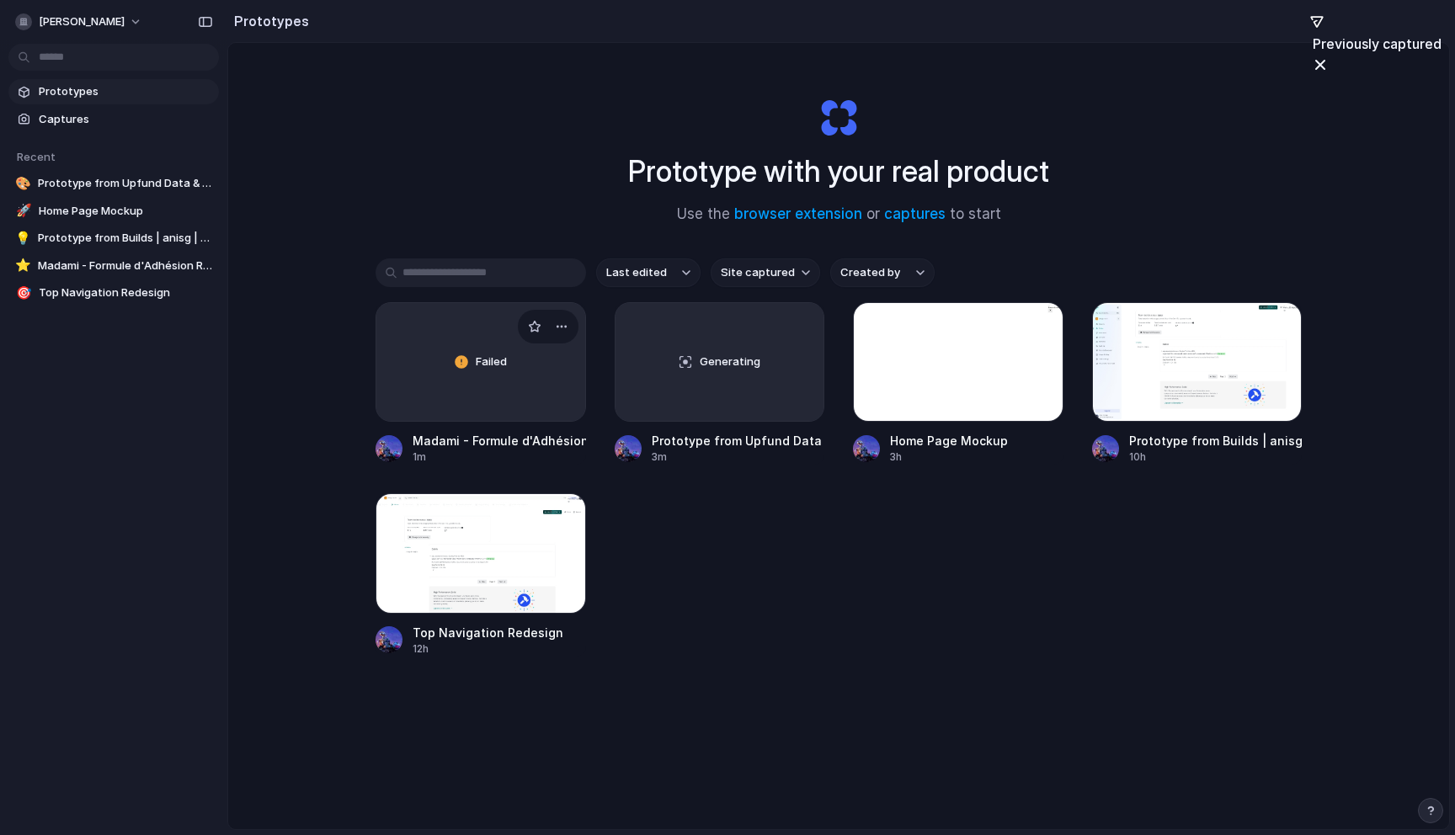
click at [497, 402] on div "Failed" at bounding box center [480, 362] width 209 height 118
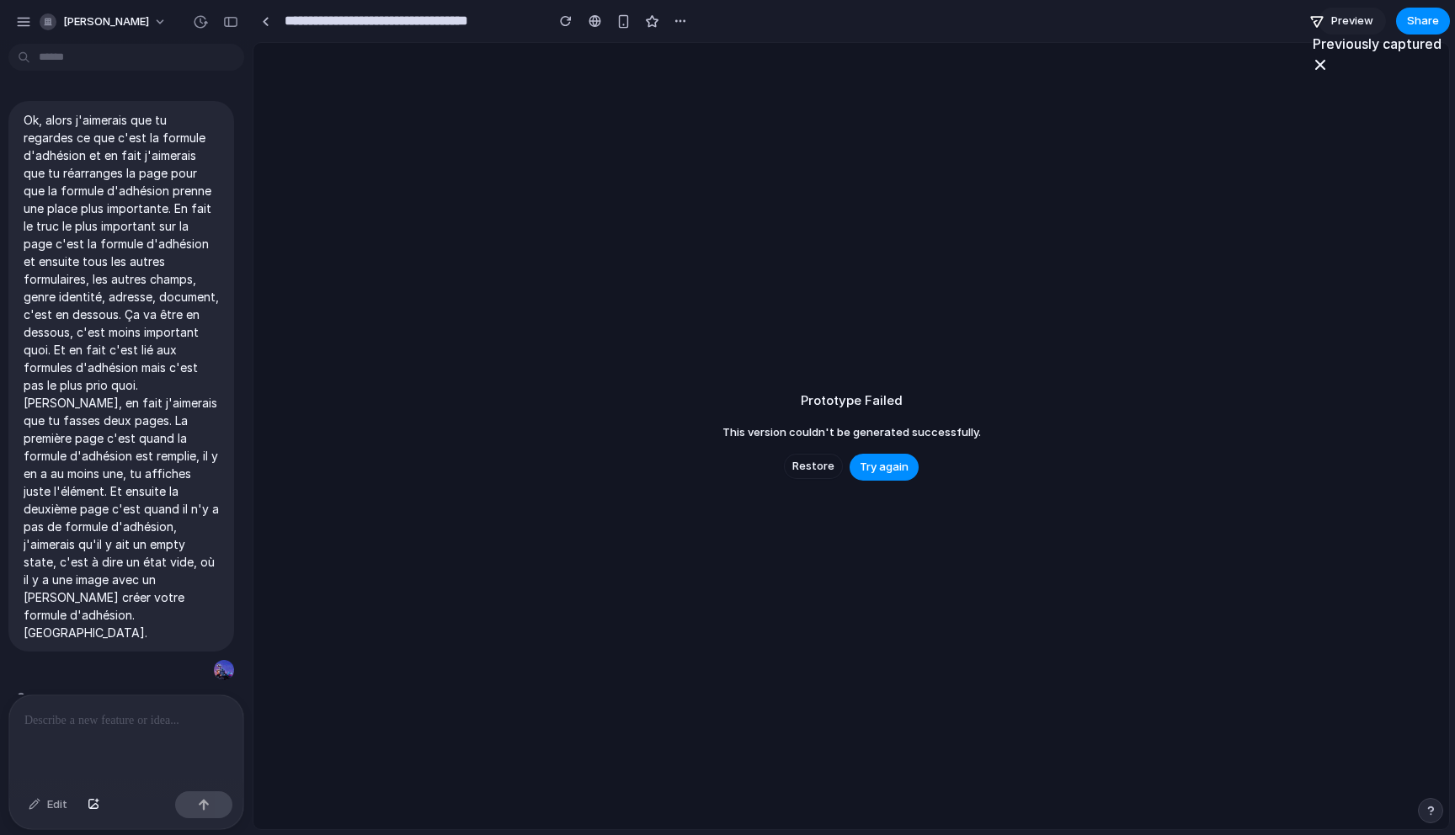
scroll to position [1058, 0]
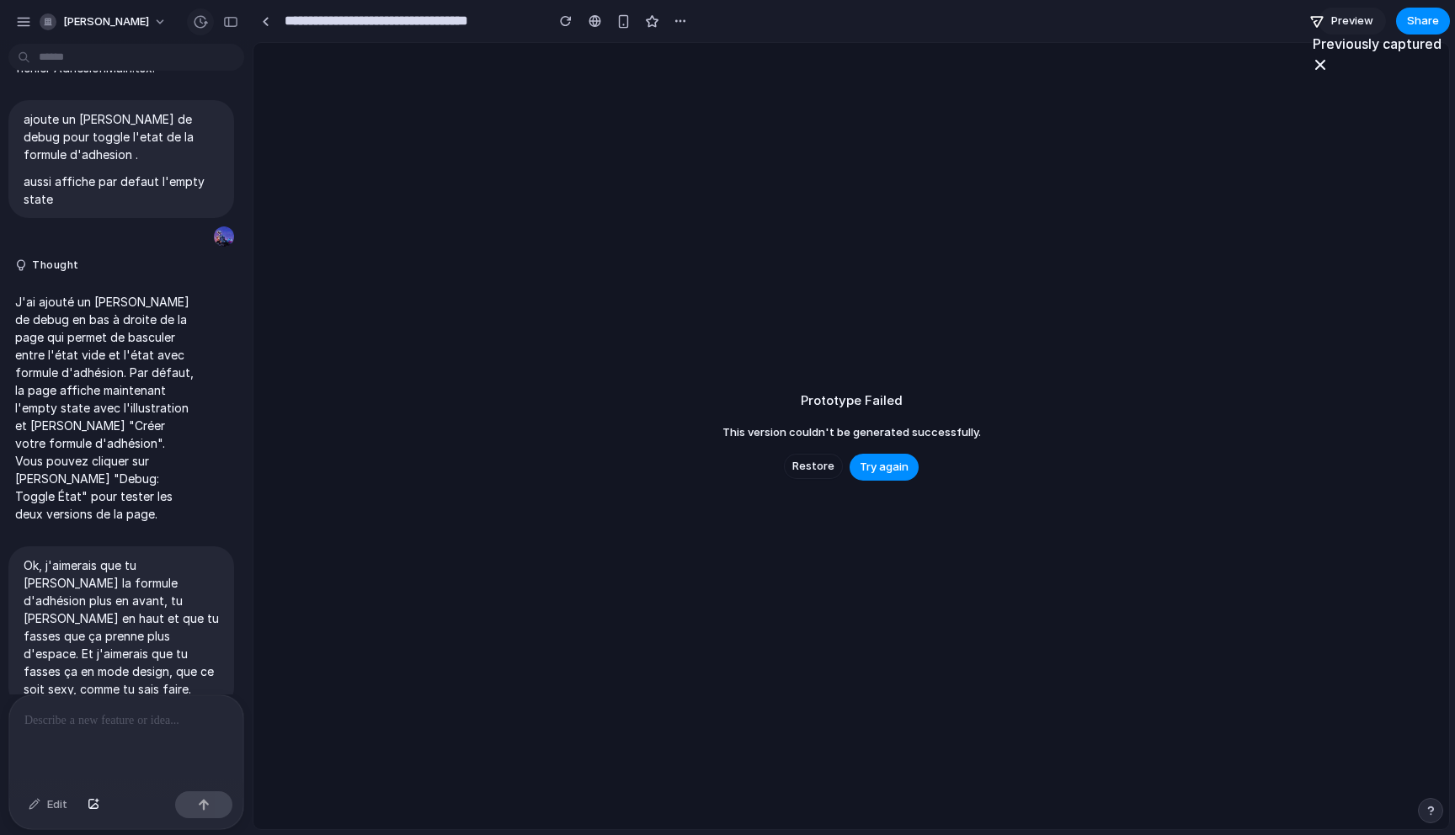
click at [202, 8] on div at bounding box center [200, 21] width 27 height 27
click at [201, 15] on div "button" at bounding box center [200, 21] width 15 height 15
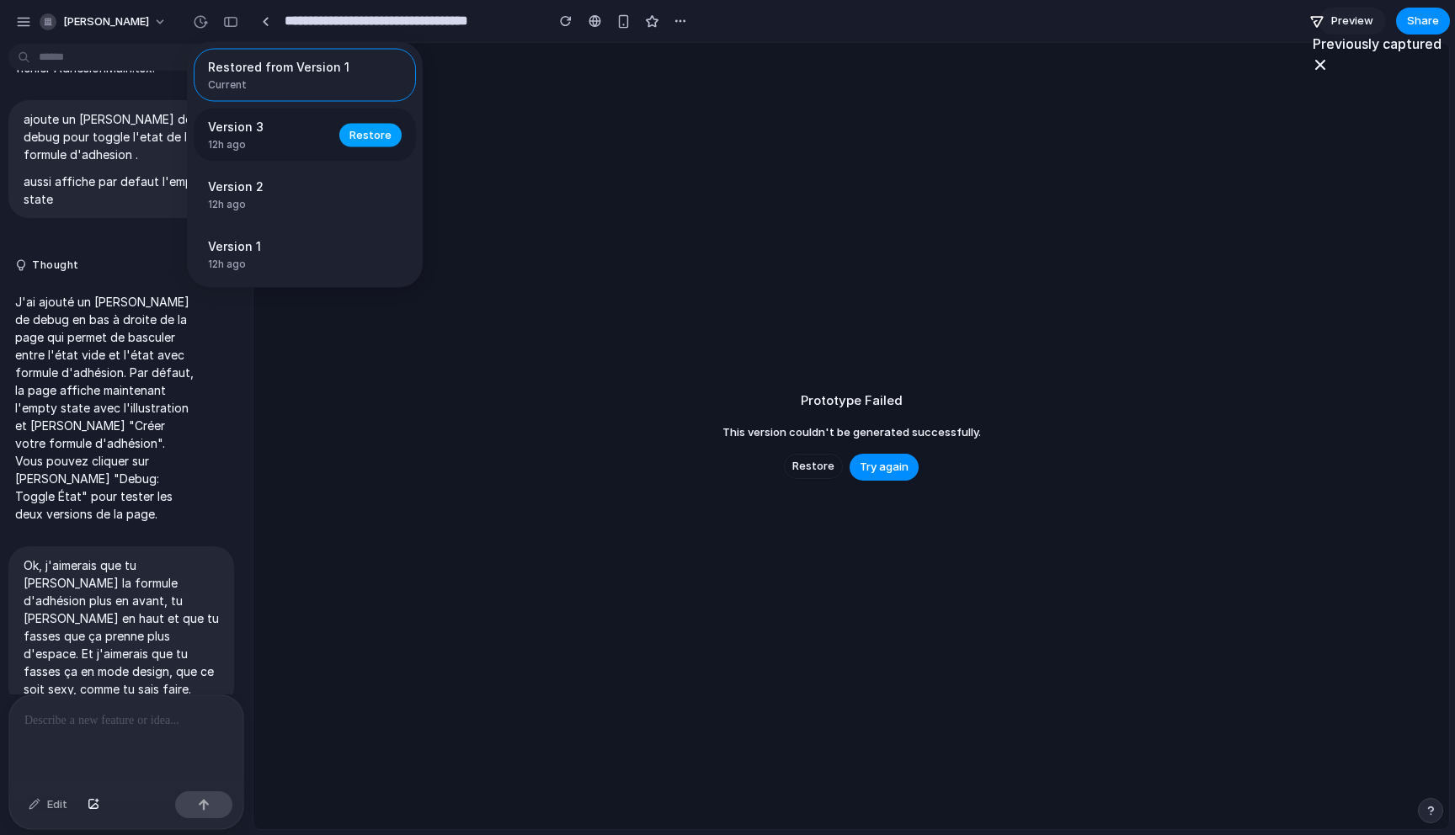
click at [380, 136] on span "Restore" at bounding box center [370, 134] width 42 height 17
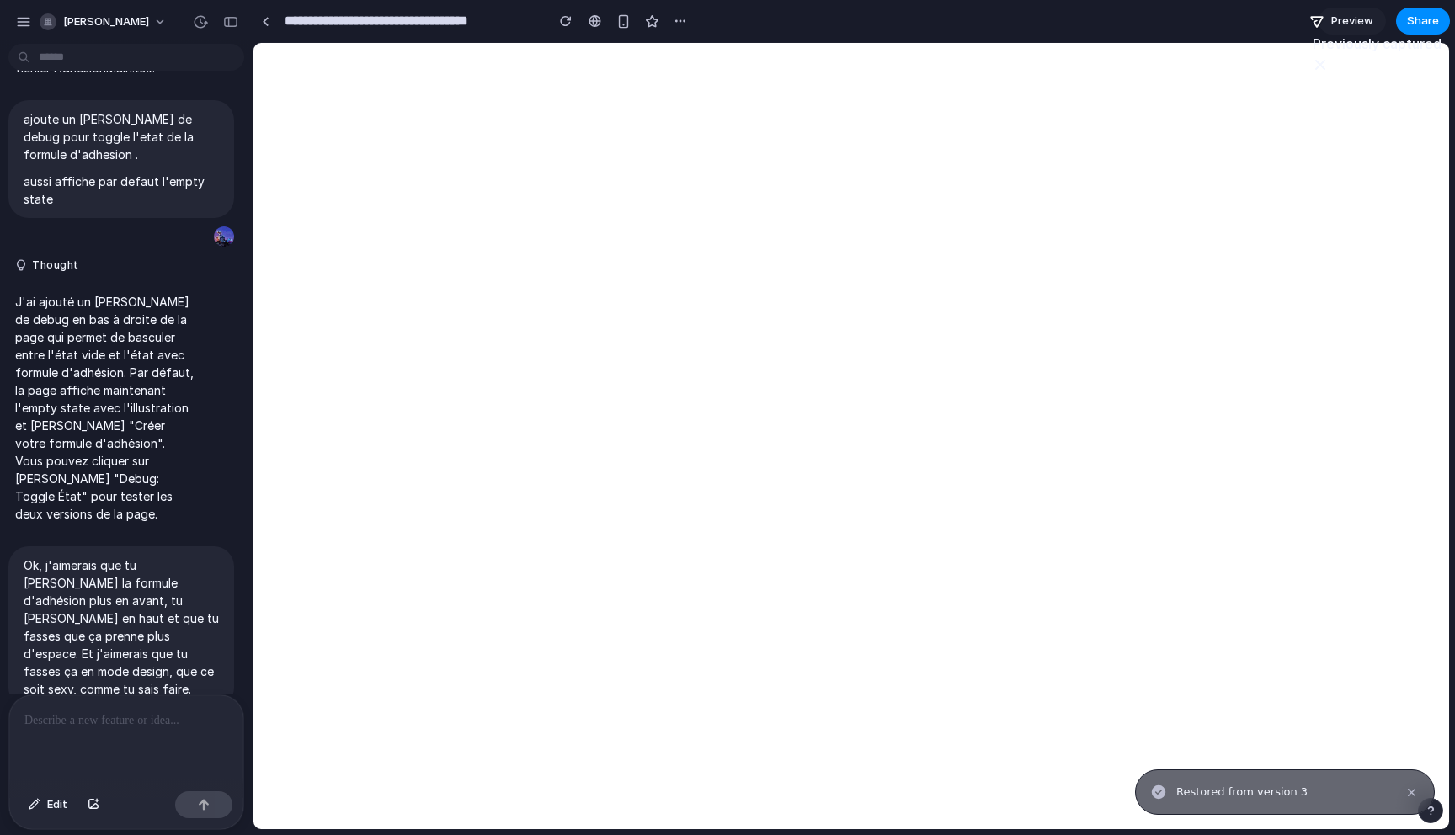
scroll to position [0, 0]
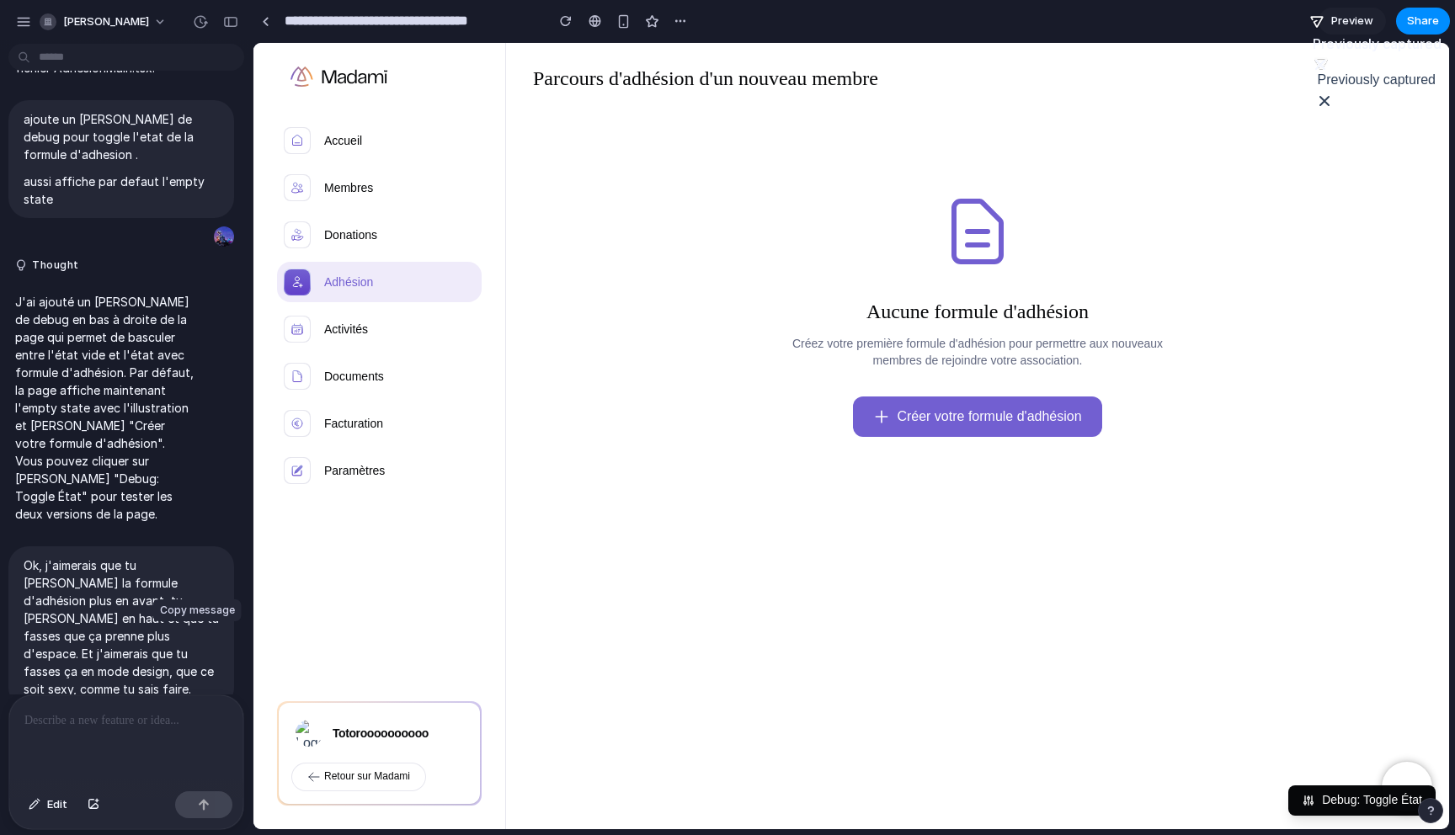
click at [193, 720] on div "button" at bounding box center [195, 726] width 13 height 13
click at [115, 726] on p at bounding box center [126, 721] width 204 height 20
paste div
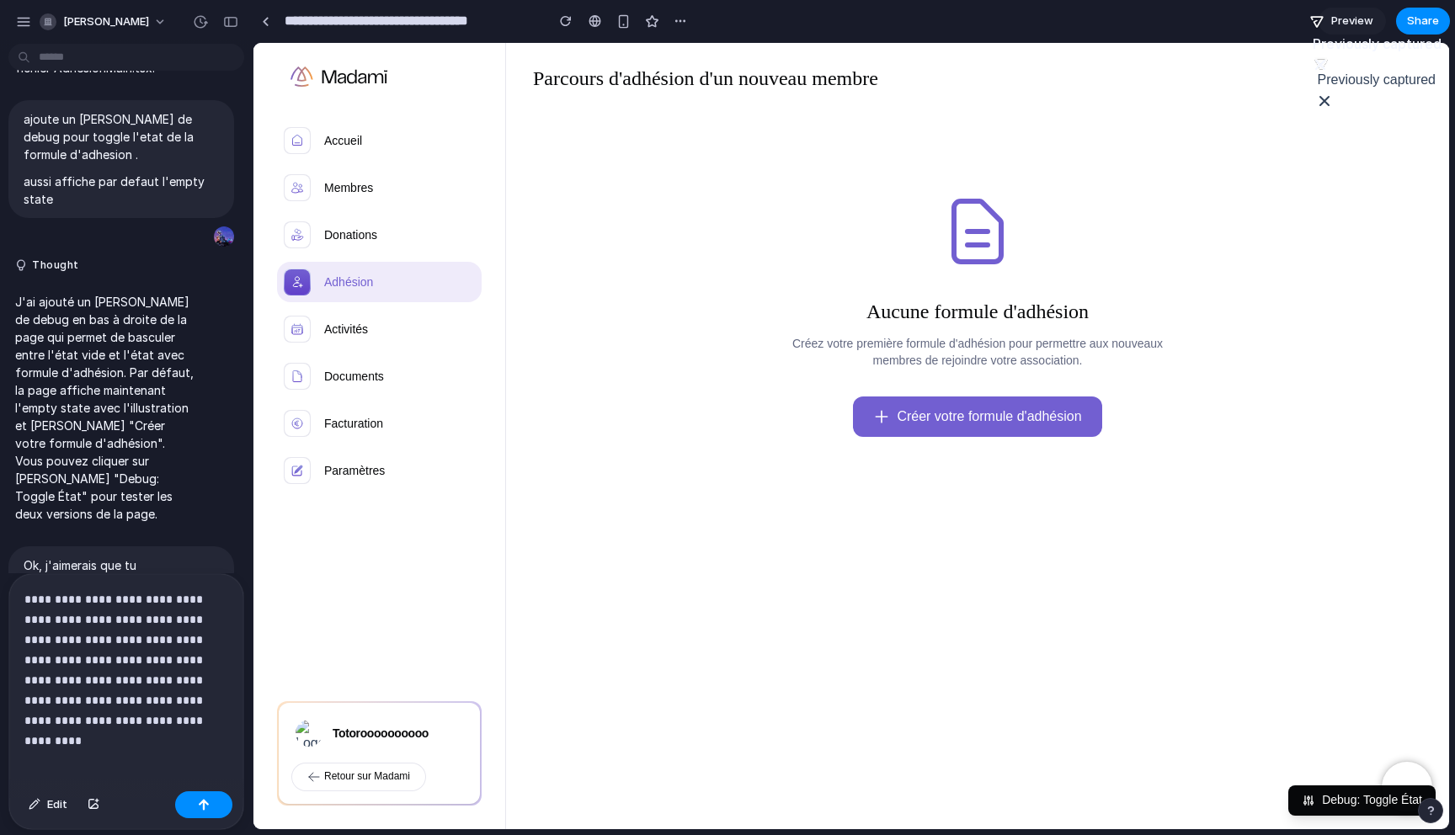
scroll to position [1284, 0]
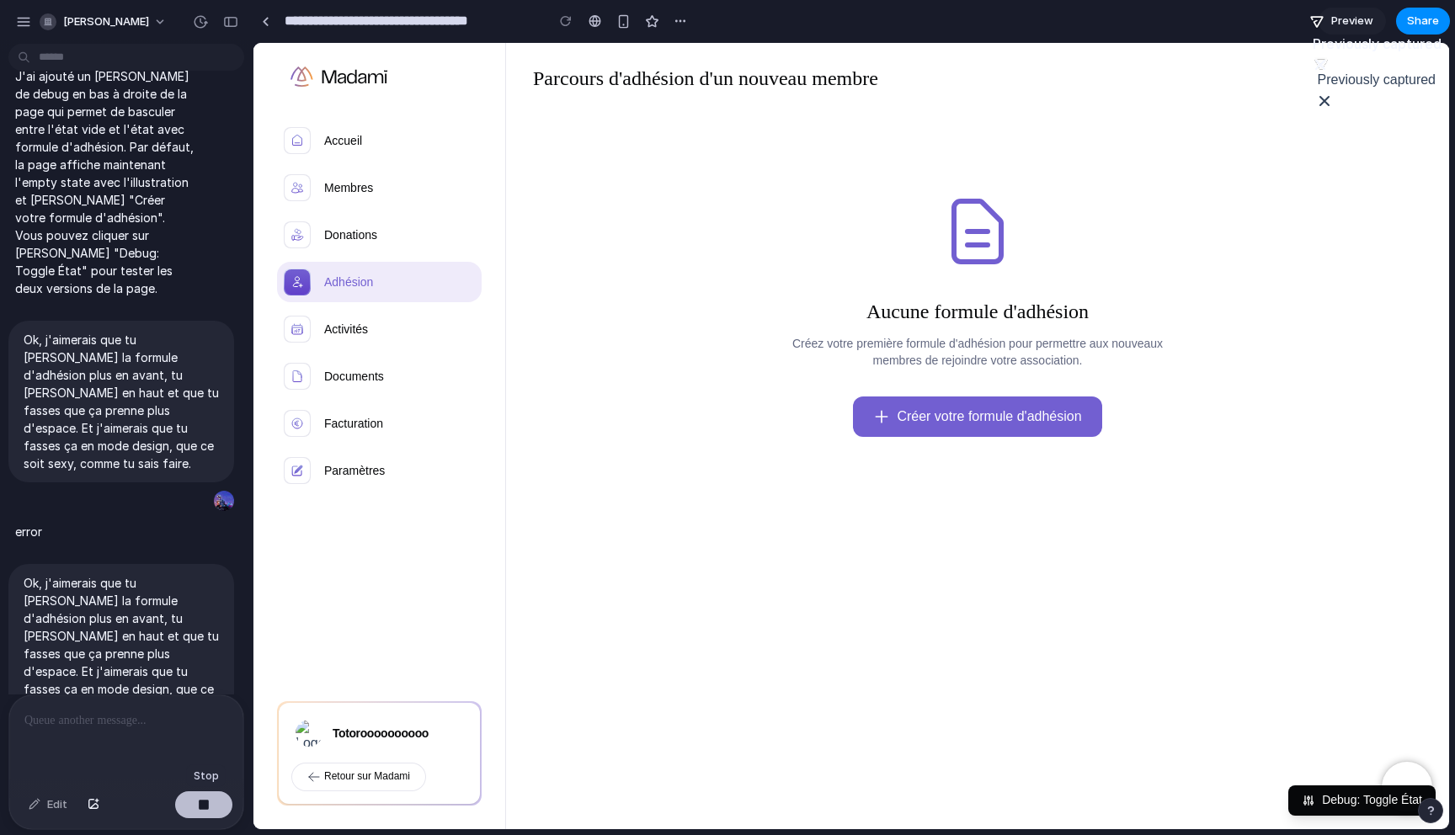
click at [194, 796] on button "button" at bounding box center [203, 804] width 57 height 27
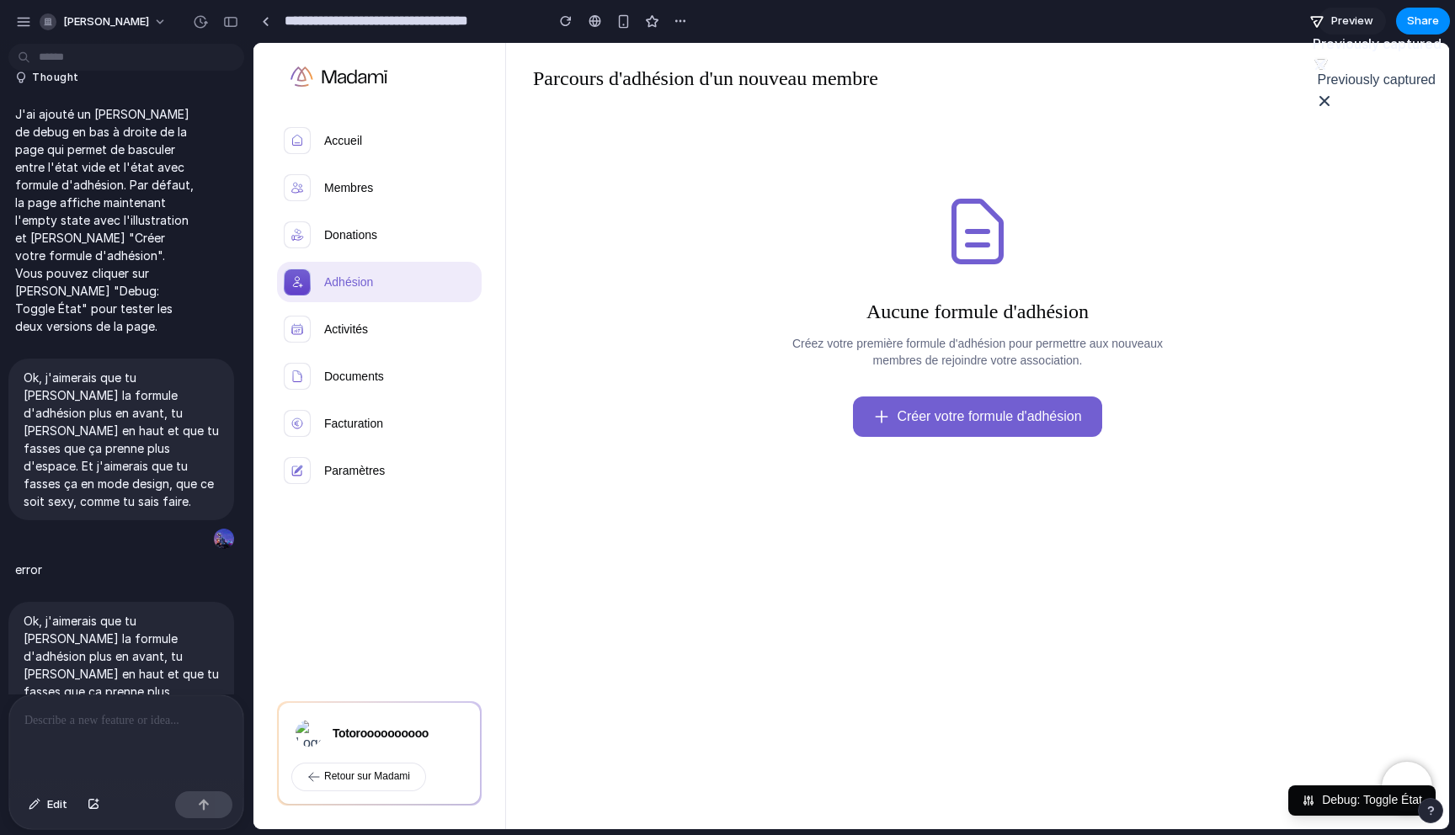
scroll to position [0, 0]
click at [157, 711] on p at bounding box center [126, 721] width 204 height 20
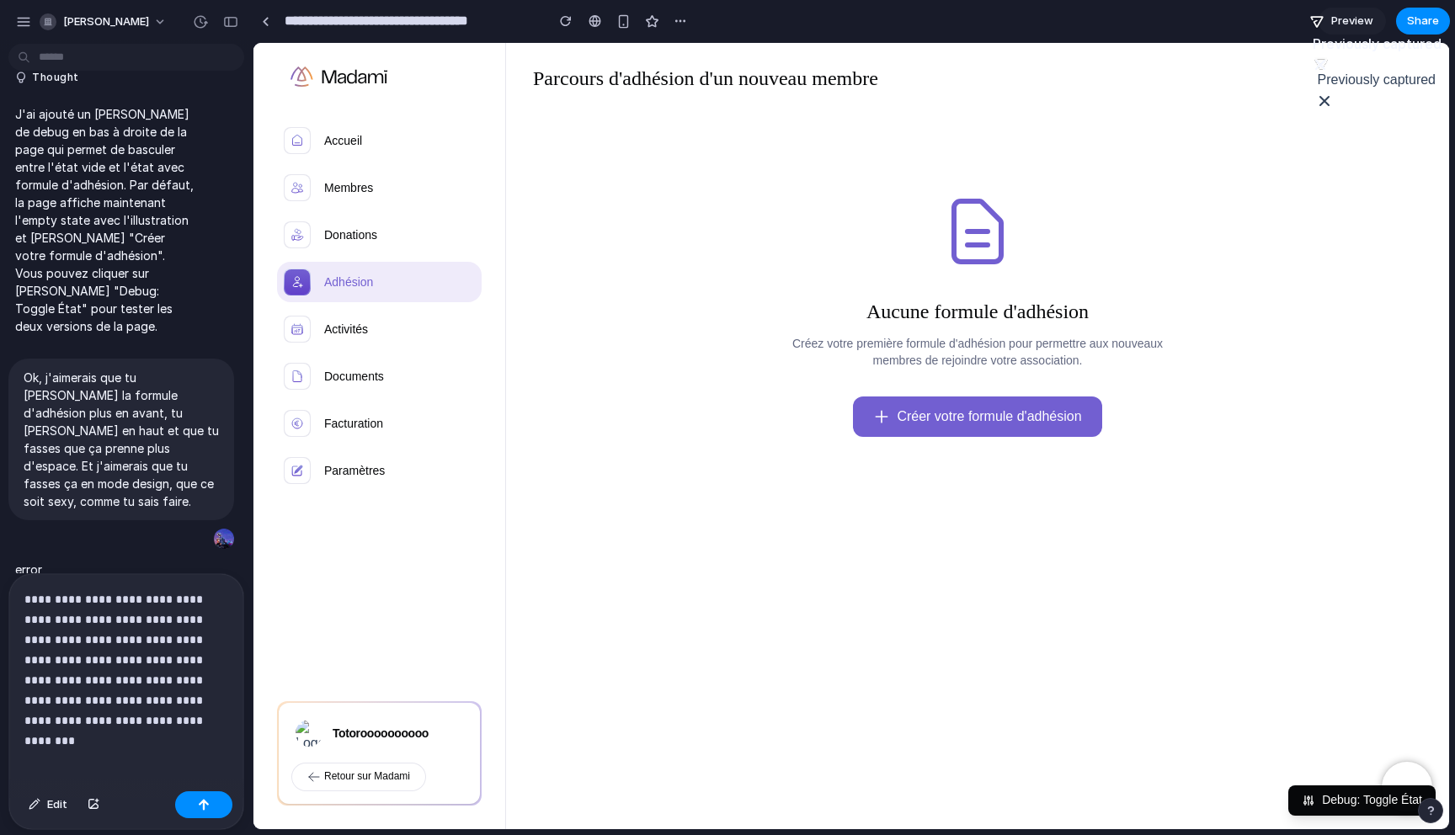
scroll to position [1284, 0]
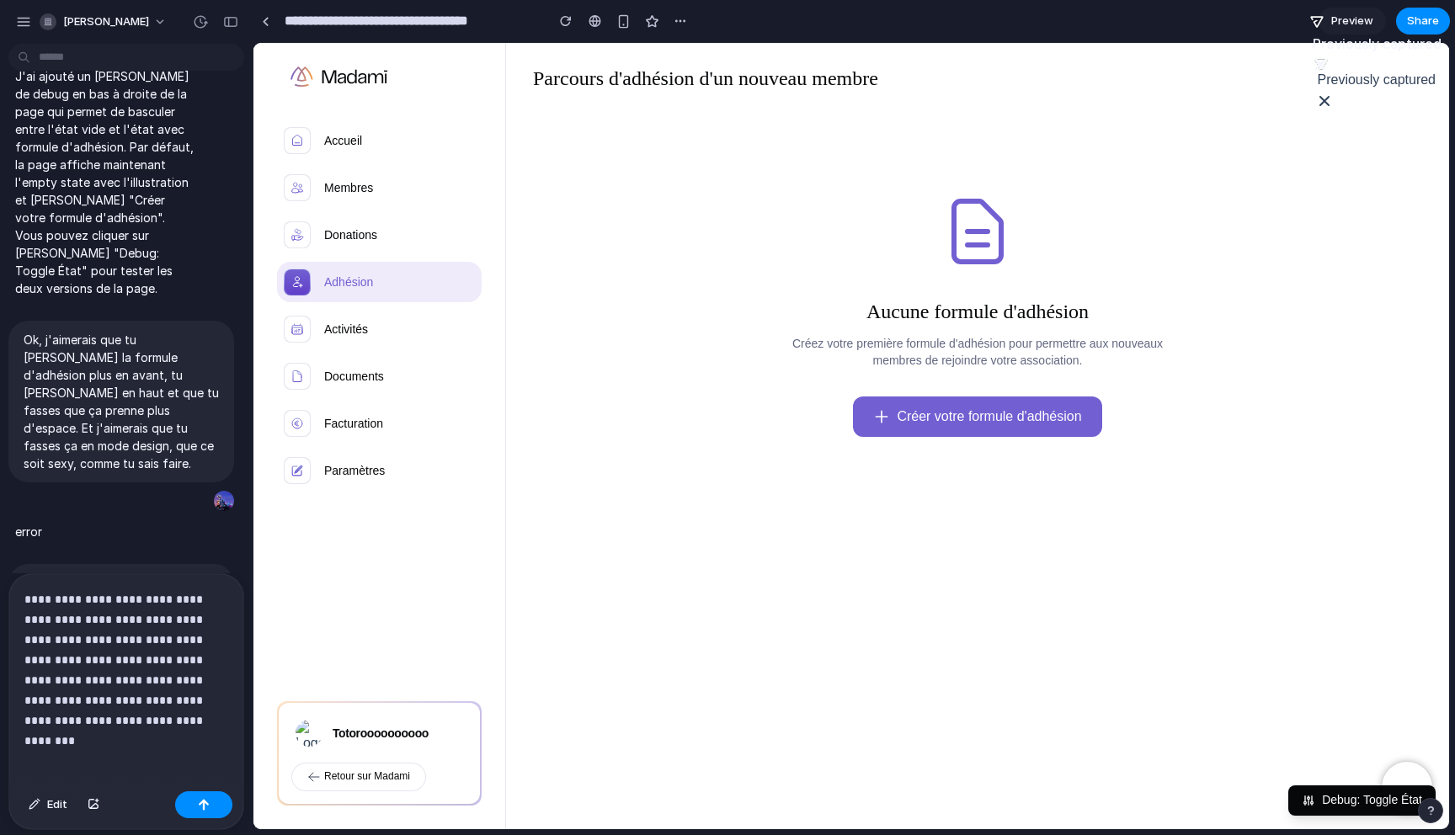
click at [68, 720] on p "**********" at bounding box center [126, 659] width 204 height 141
click at [195, 801] on button "button" at bounding box center [203, 804] width 57 height 27
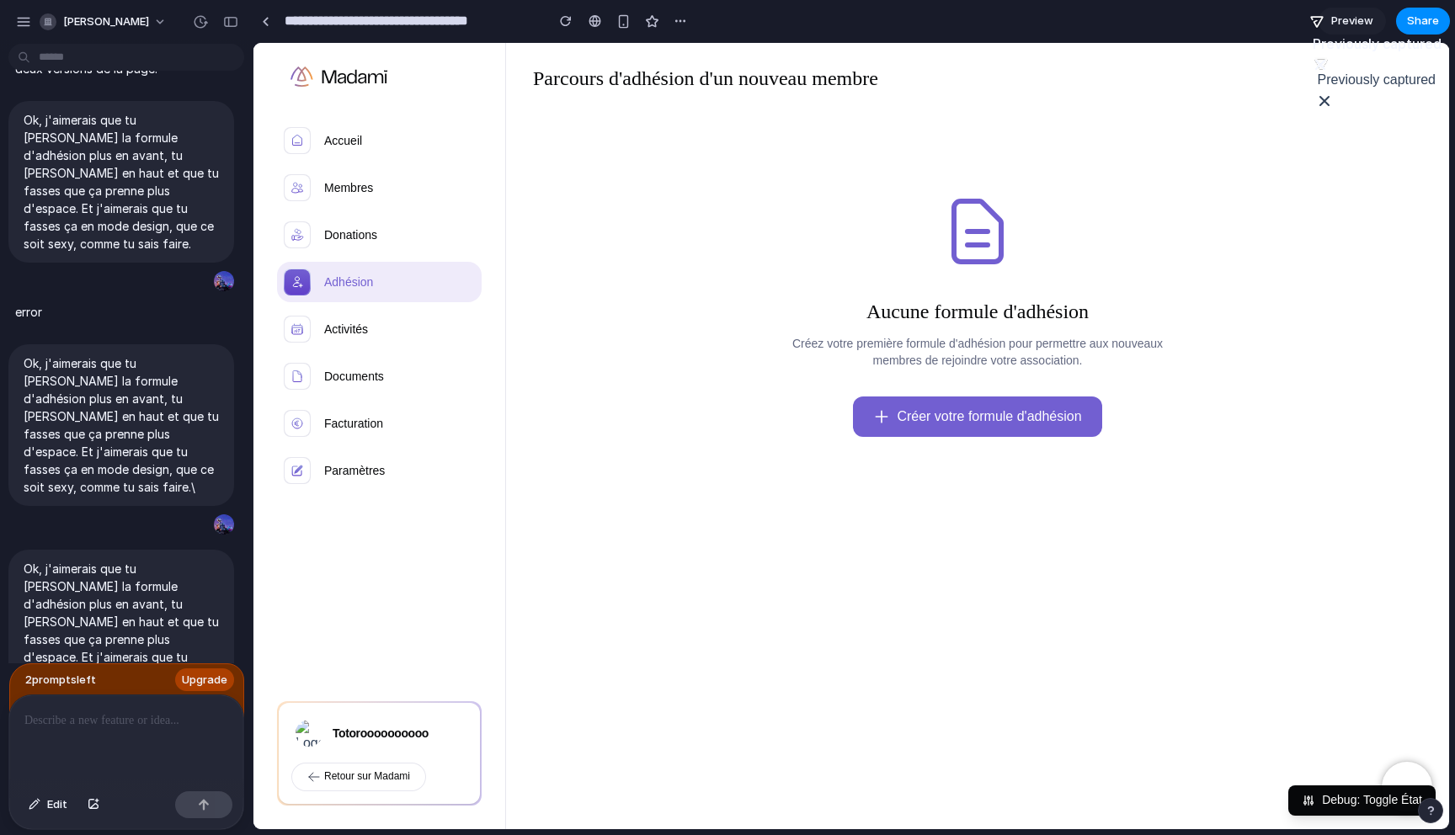
scroll to position [2325, 0]
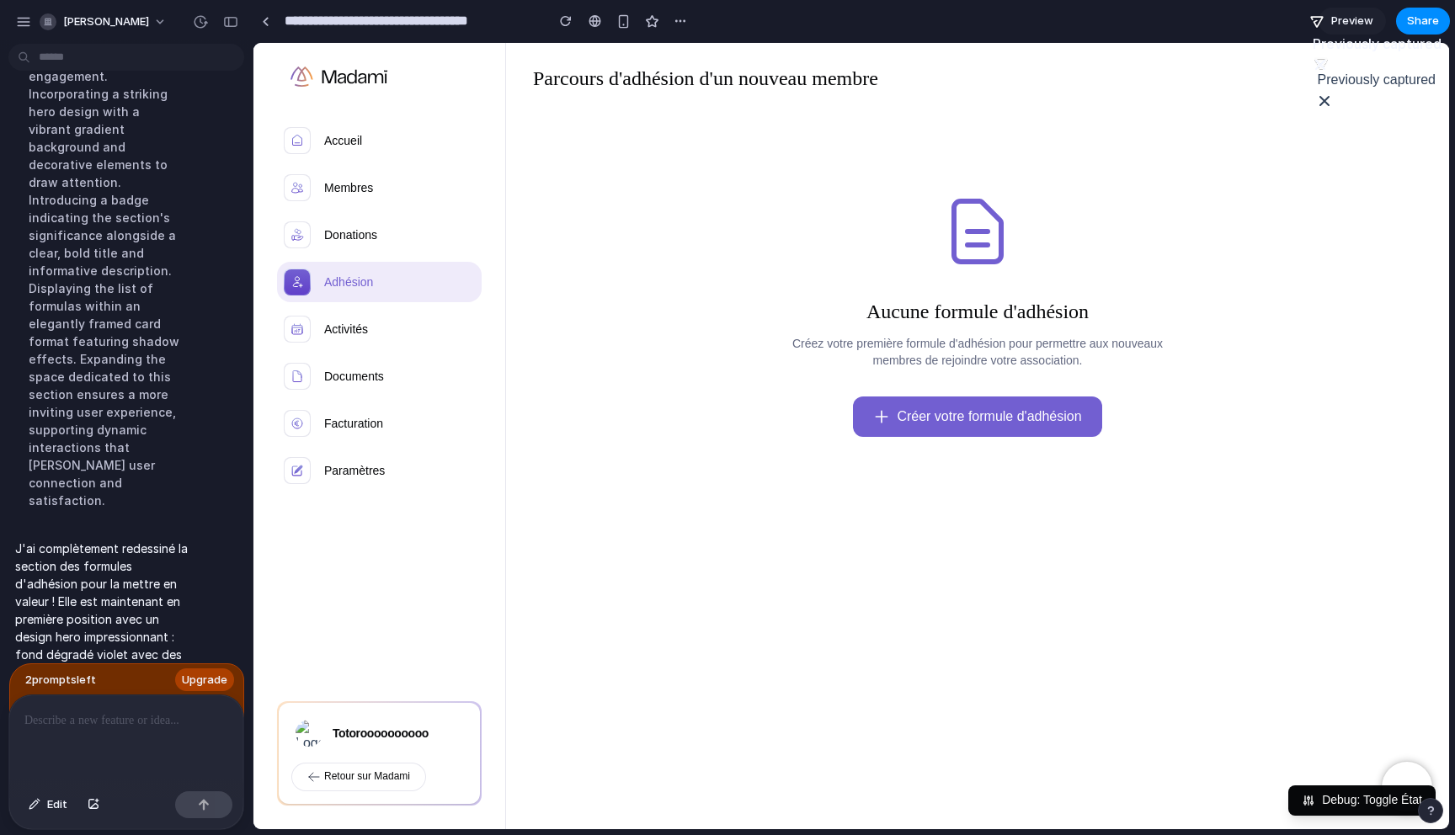
click at [151, 540] on p "J'ai complètement redessiné la section des formules d'adhésion pour la mettre e…" at bounding box center [105, 699] width 180 height 318
click at [1306, 800] on icon at bounding box center [1308, 800] width 13 height 13
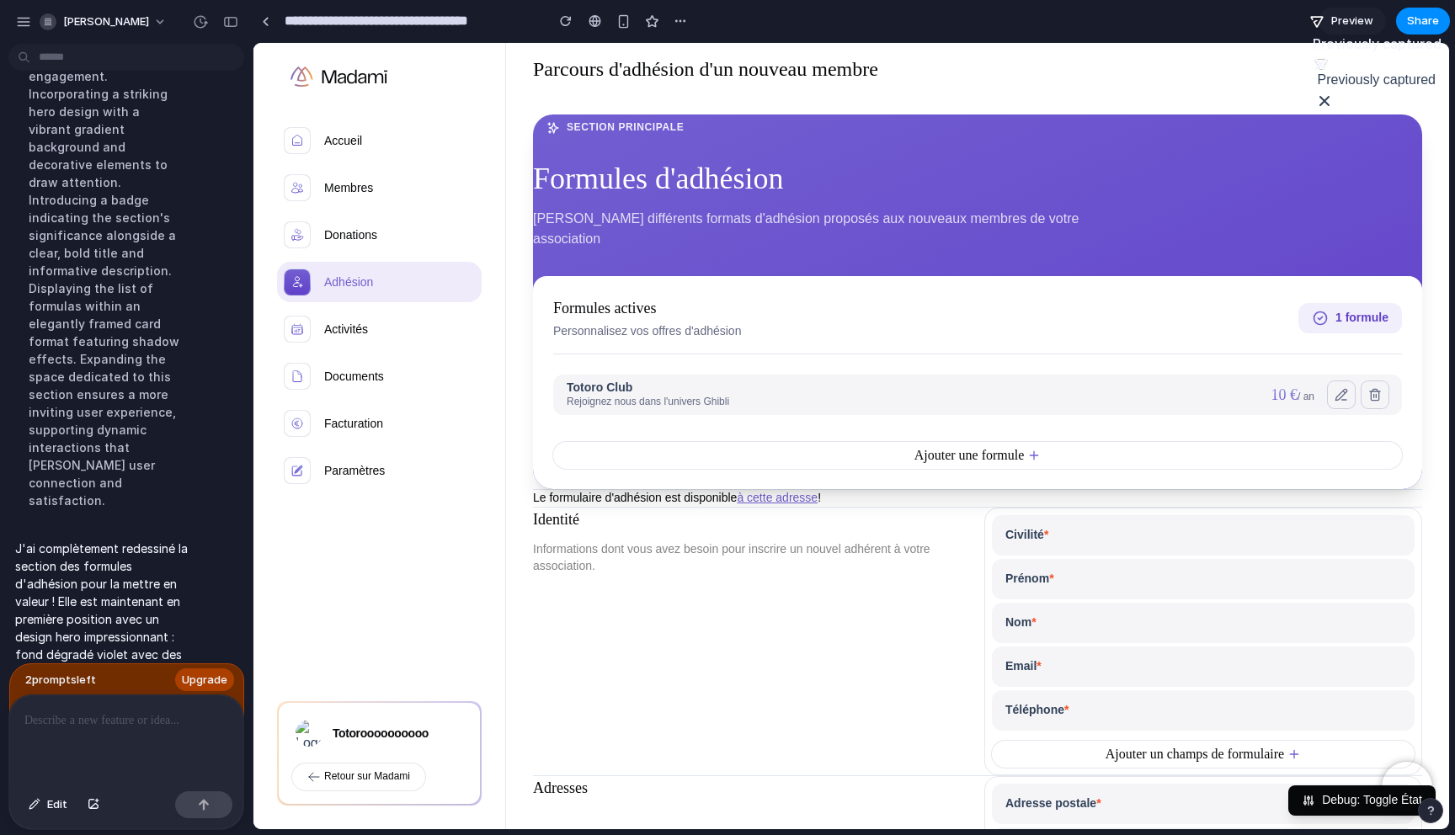
scroll to position [0, 0]
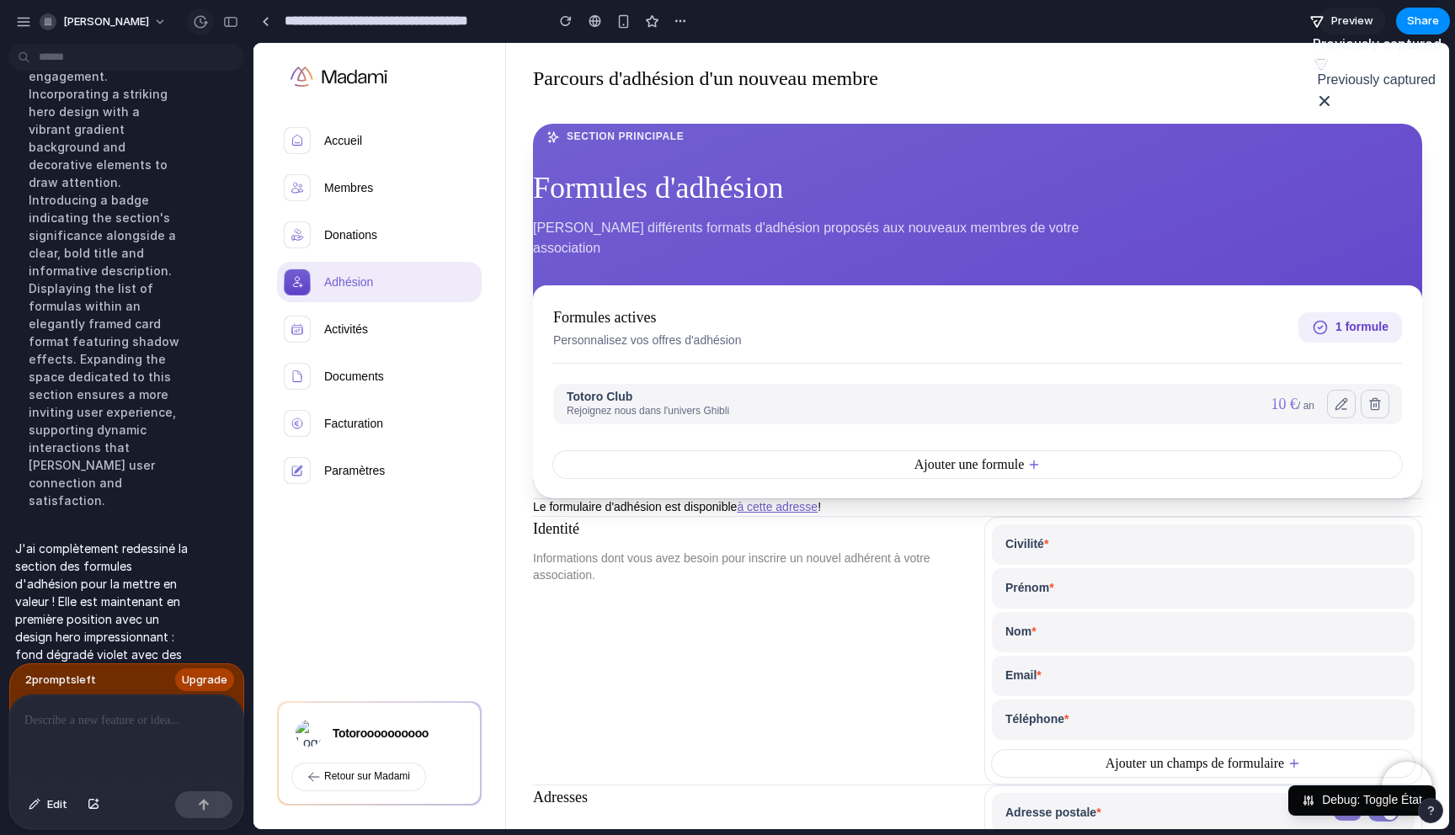
click at [193, 13] on button "button" at bounding box center [200, 21] width 27 height 27
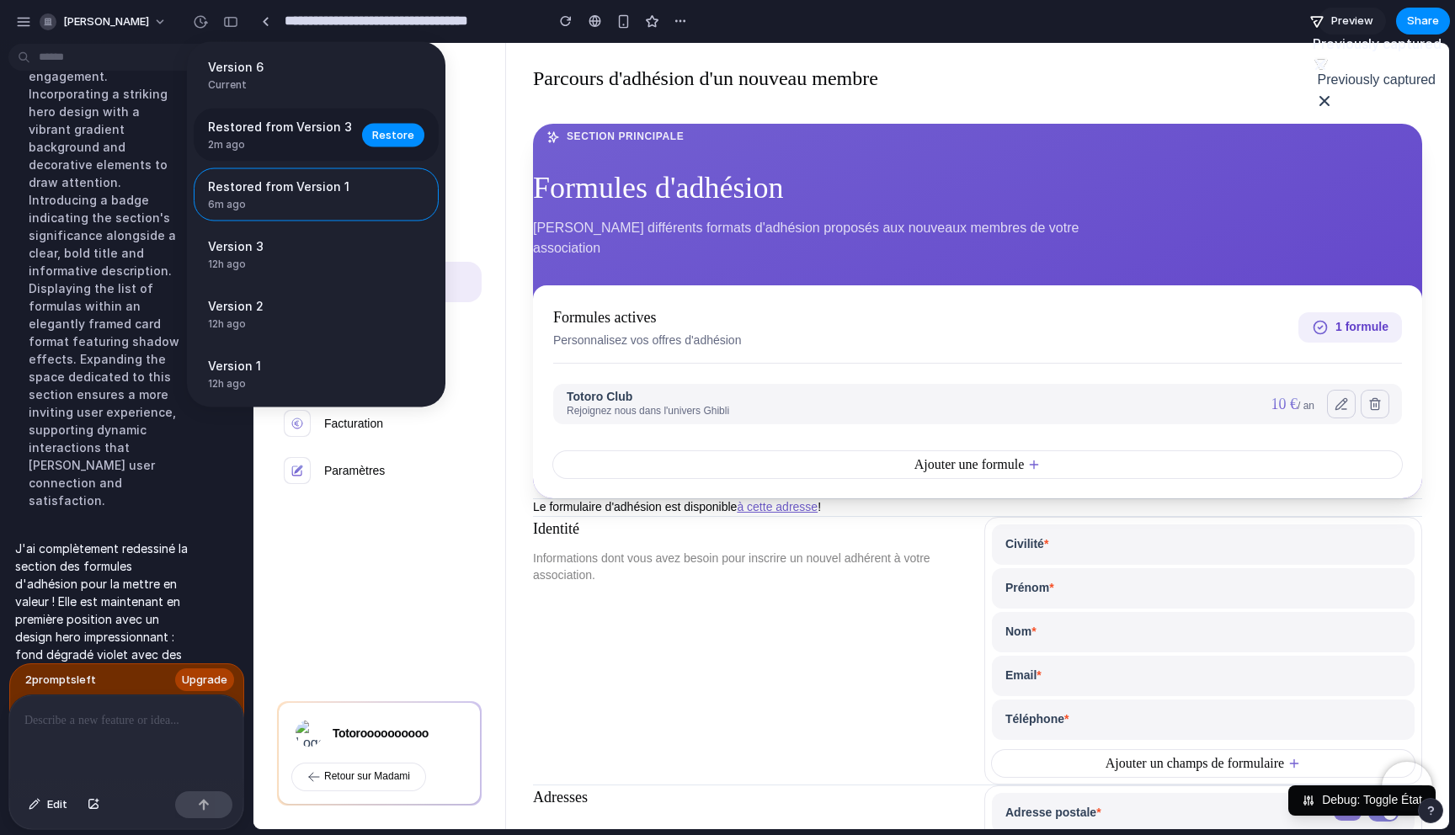
click at [259, 126] on span "Restored from Version 3" at bounding box center [280, 127] width 144 height 18
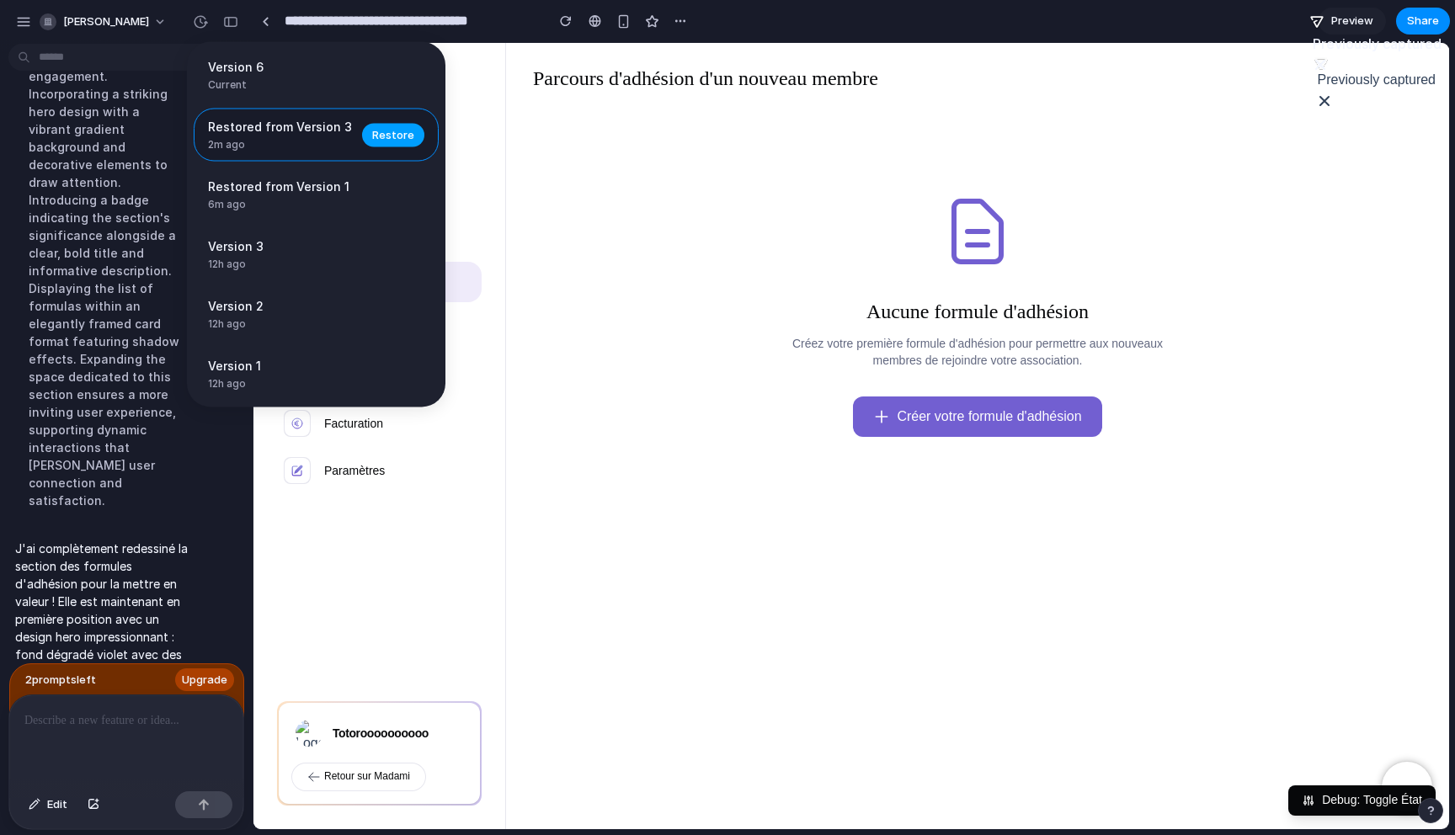
click at [395, 134] on span "Restore" at bounding box center [393, 134] width 42 height 17
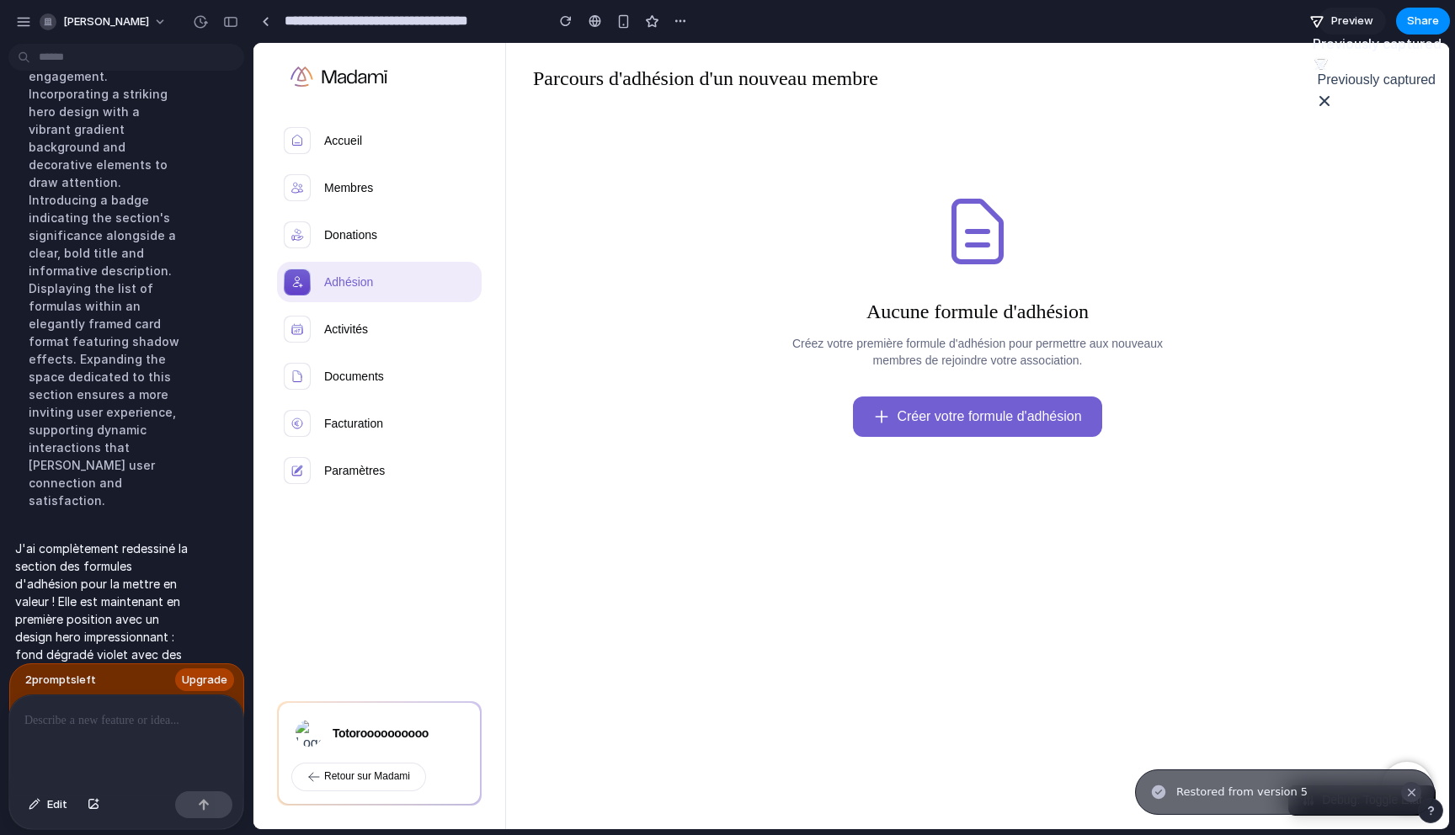
click at [1411, 790] on div "Notifications alt+T" at bounding box center [1411, 792] width 13 height 13
click at [1334, 786] on button "Debug: Toggle État" at bounding box center [1361, 801] width 147 height 30
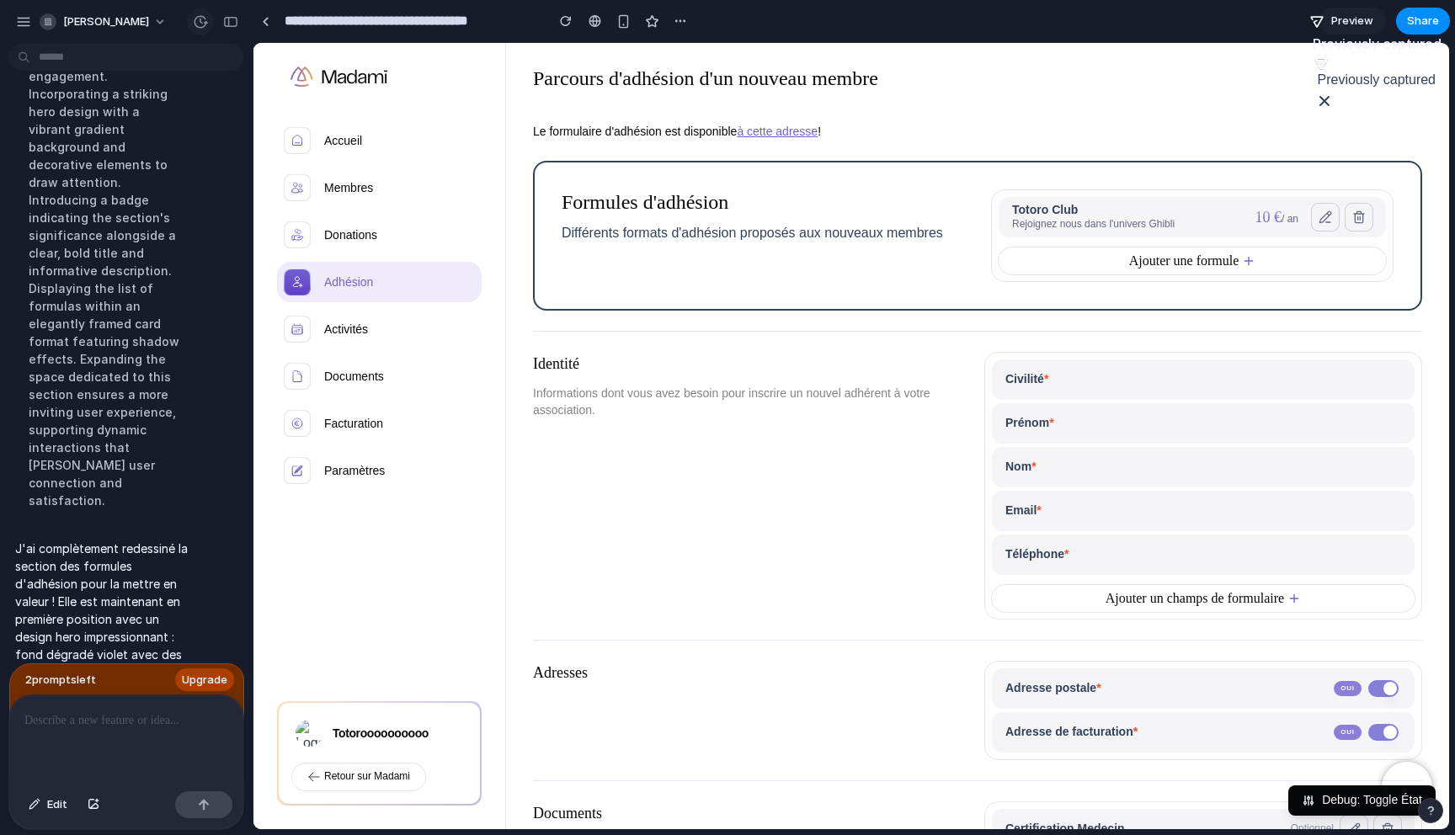
click at [190, 14] on button "button" at bounding box center [200, 21] width 27 height 27
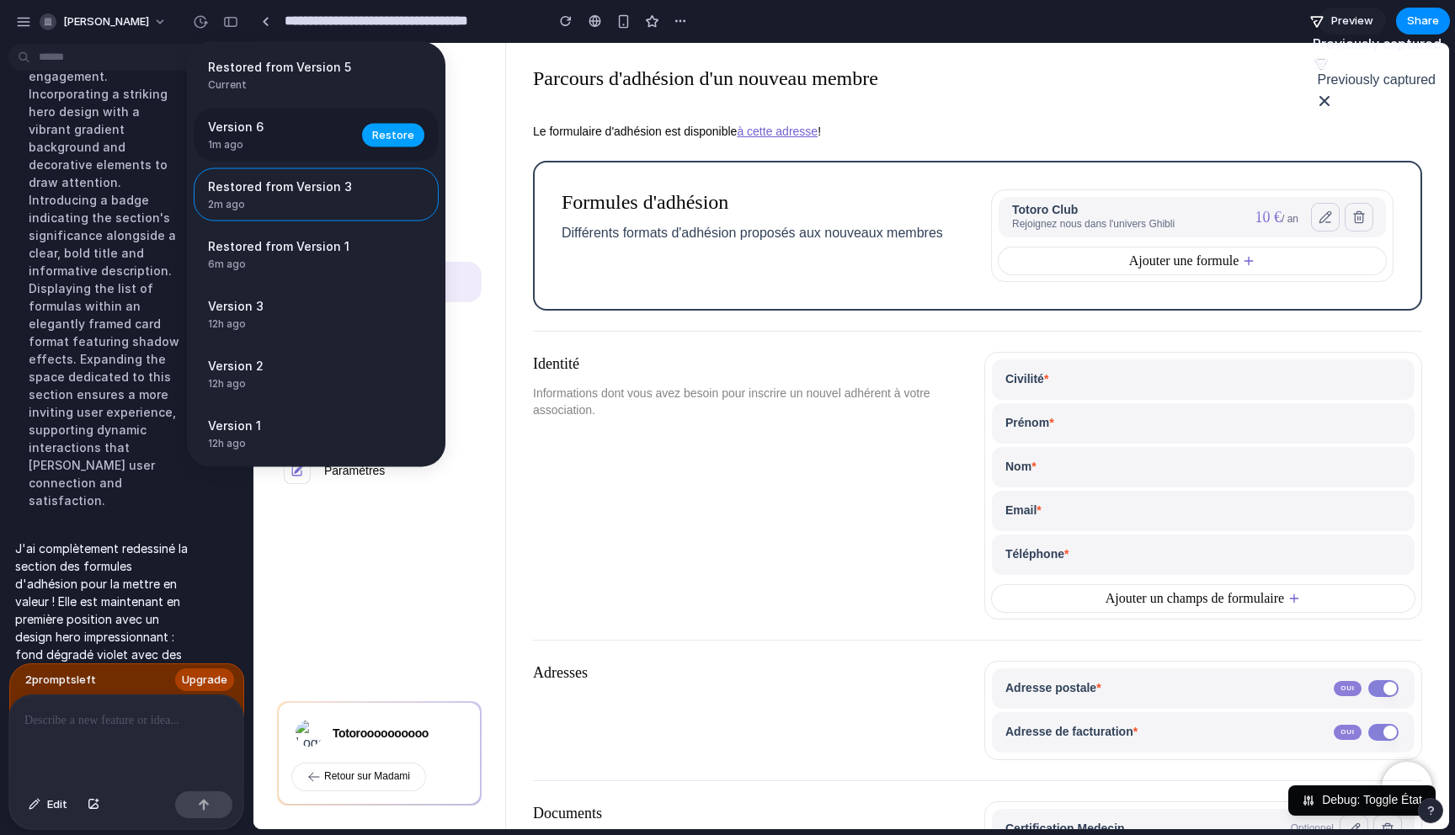
click at [372, 128] on span "Restore" at bounding box center [393, 134] width 42 height 17
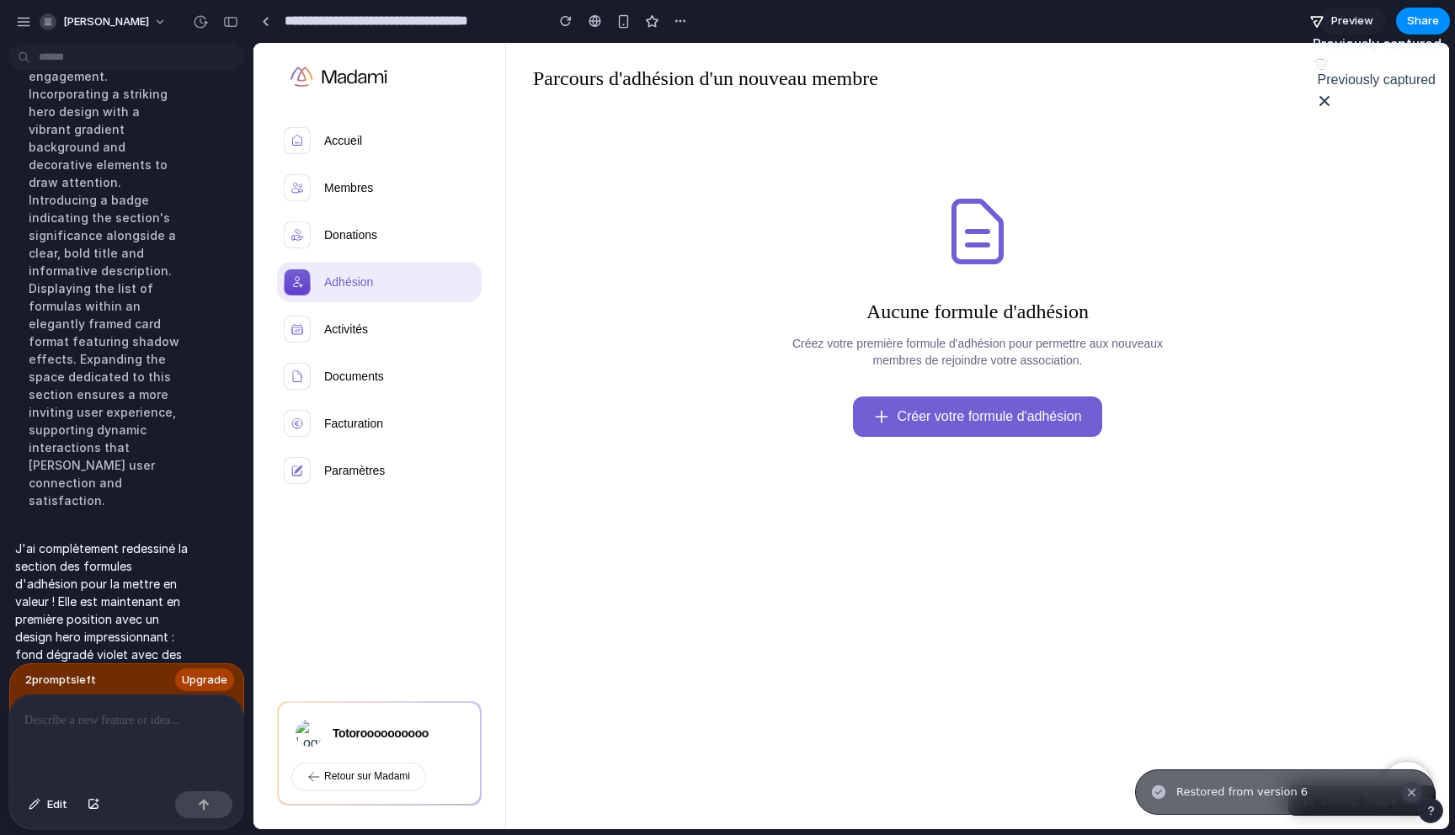
click at [1416, 791] on div "Notifications alt+T" at bounding box center [1411, 792] width 13 height 13
click at [1340, 793] on button "Debug: Toggle État" at bounding box center [1361, 801] width 147 height 30
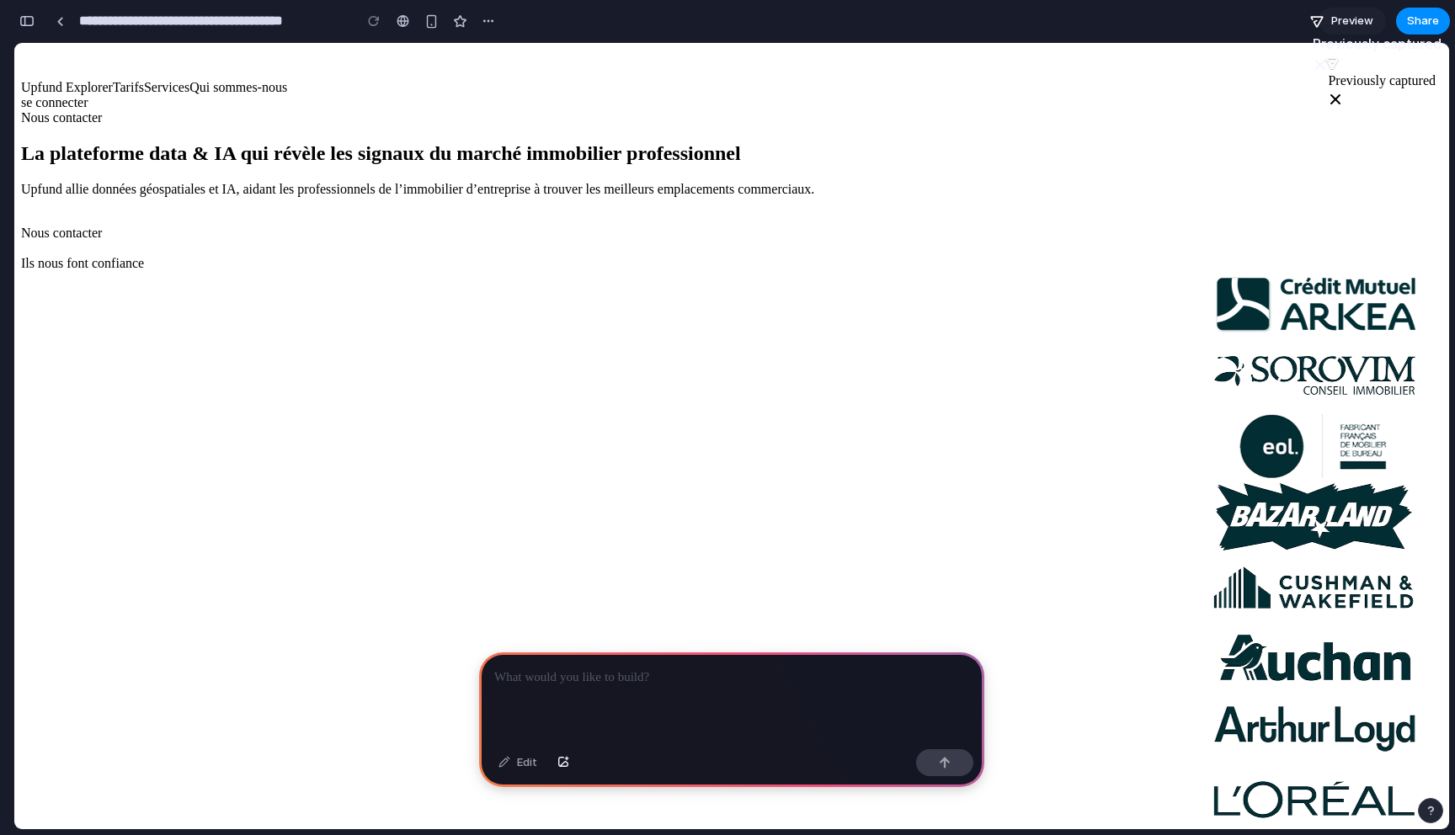
click at [533, 693] on div at bounding box center [731, 698] width 505 height 90
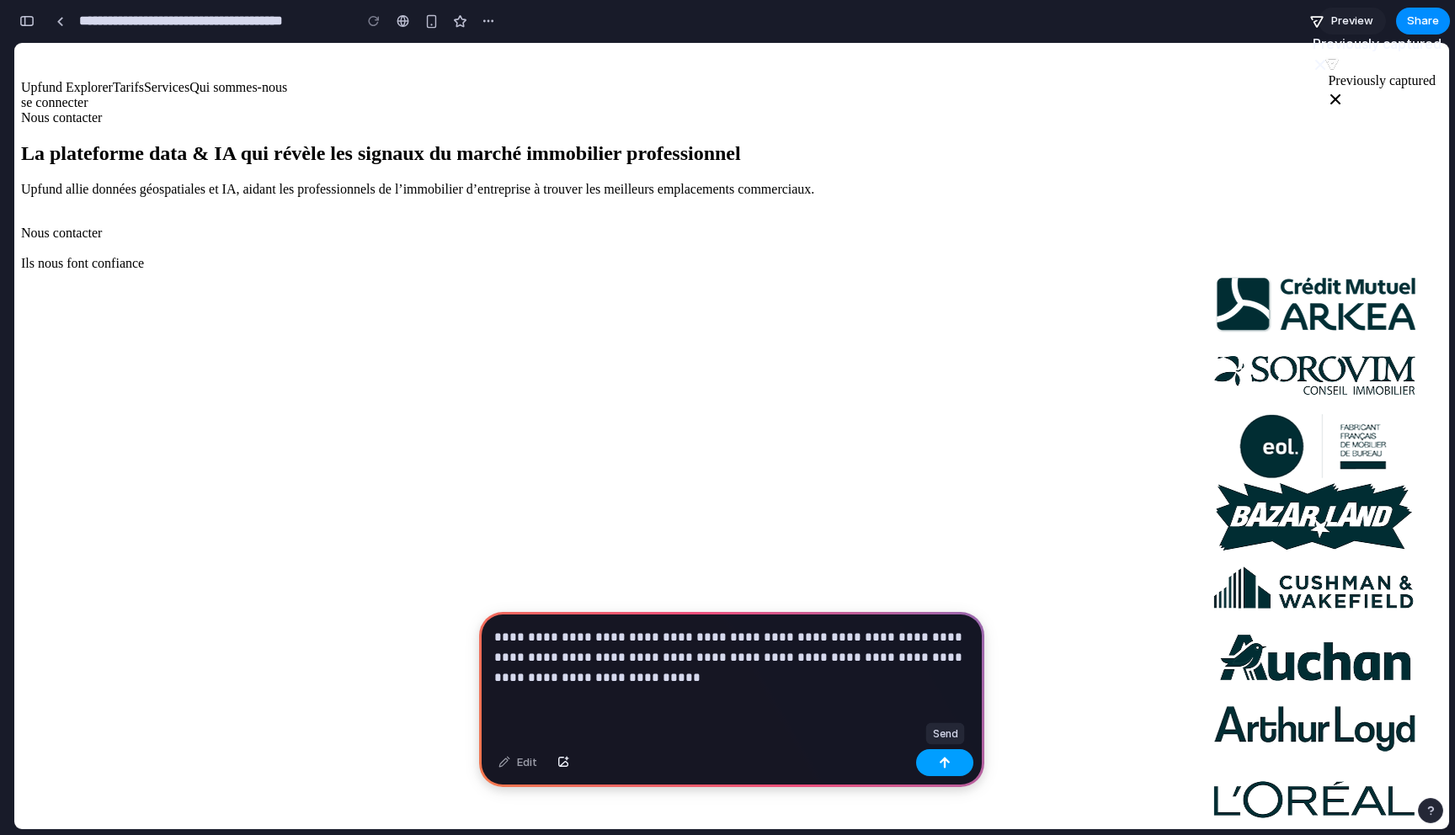
click at [938, 759] on button "button" at bounding box center [944, 762] width 57 height 27
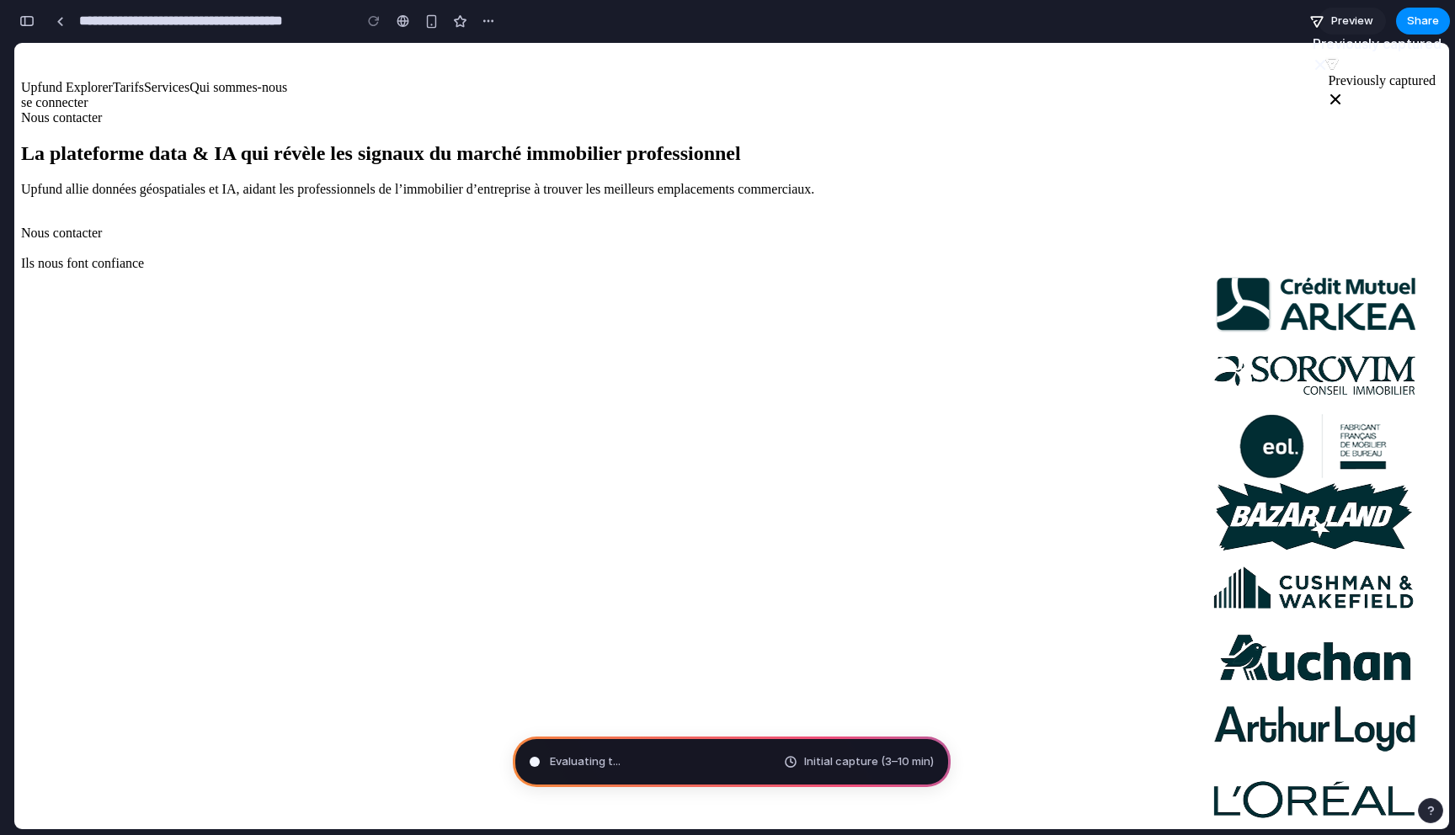
type input "**********"
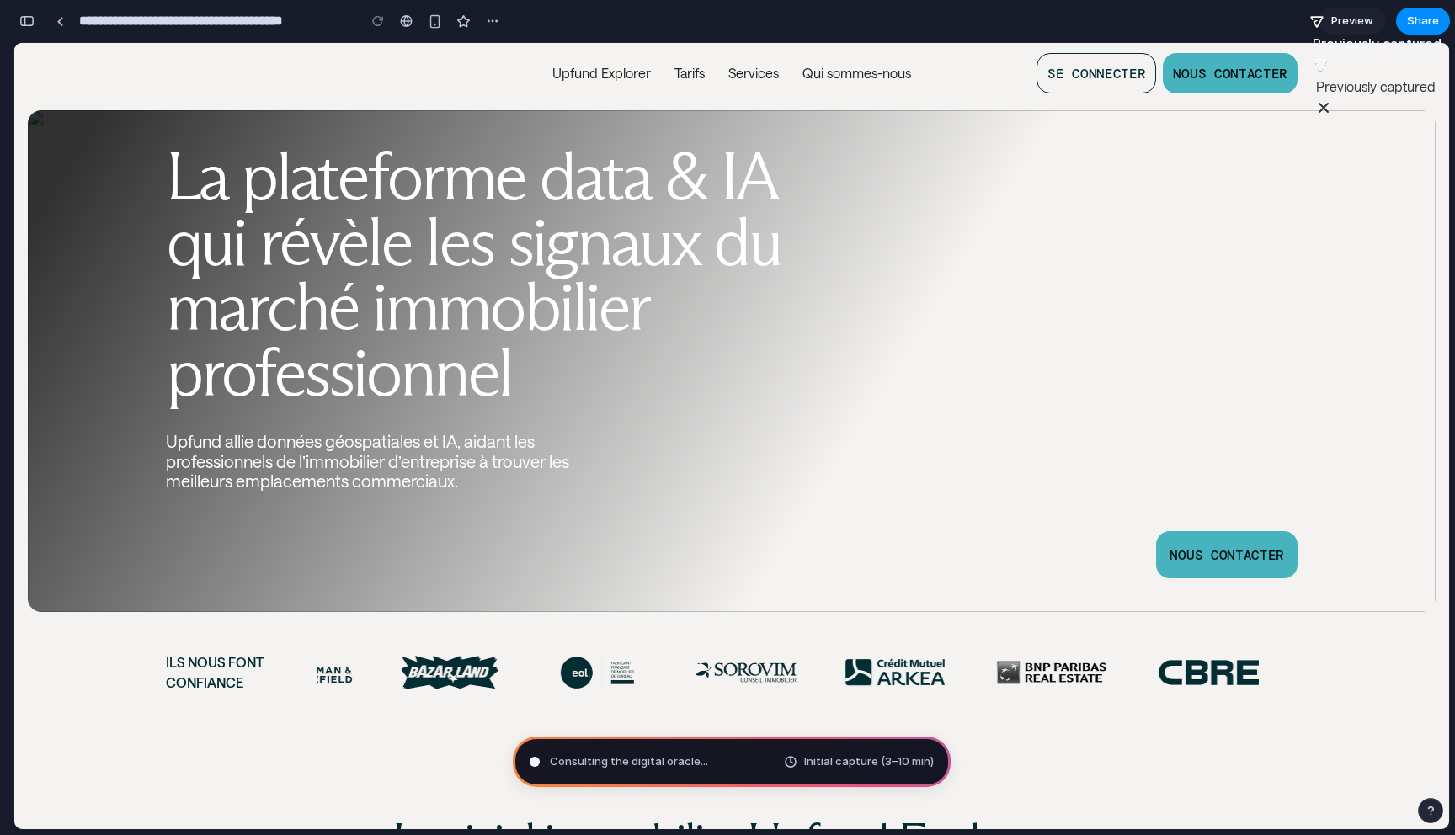
scroll to position [568, 0]
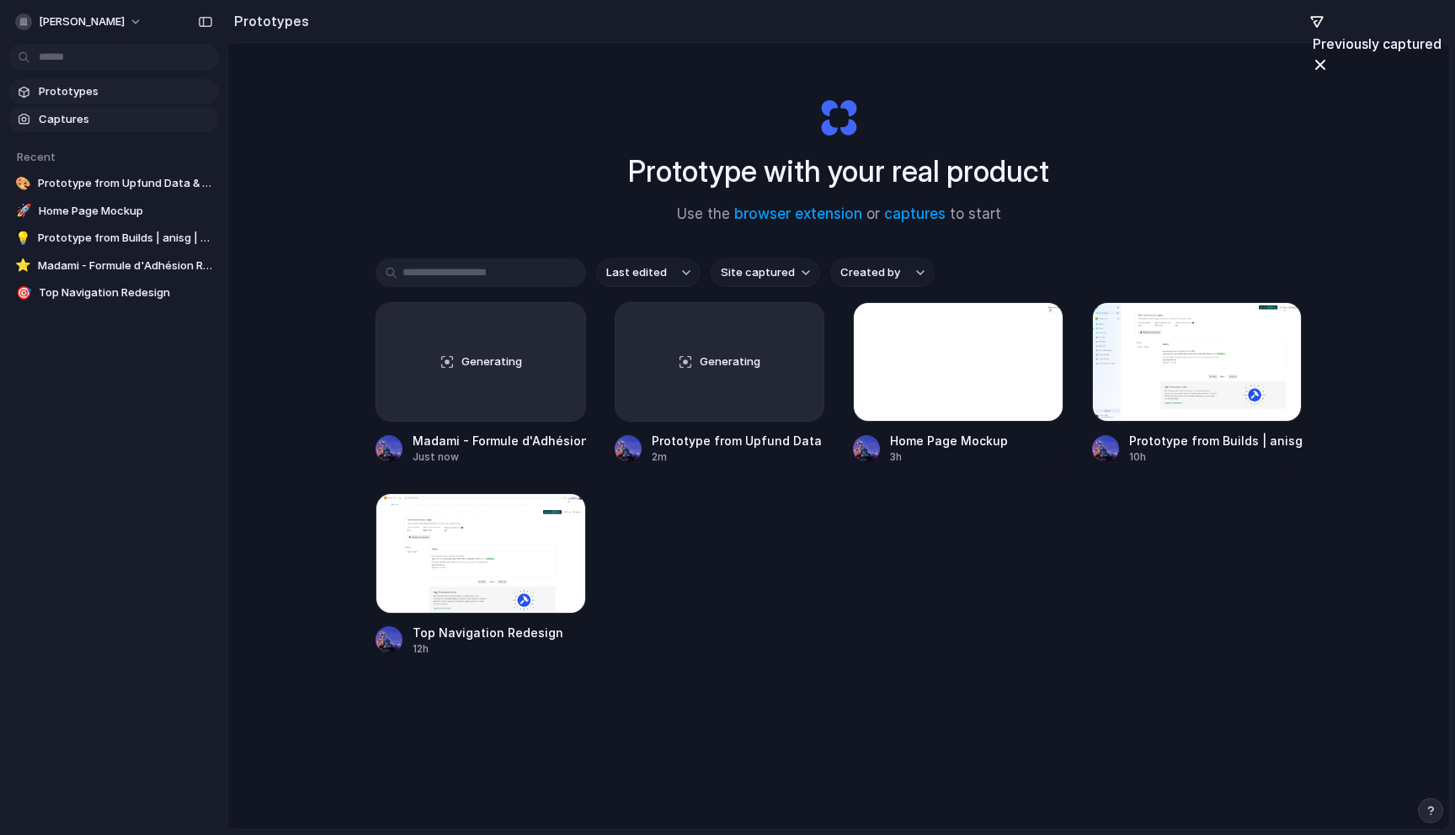
click at [83, 119] on span "Captures" at bounding box center [125, 119] width 173 height 17
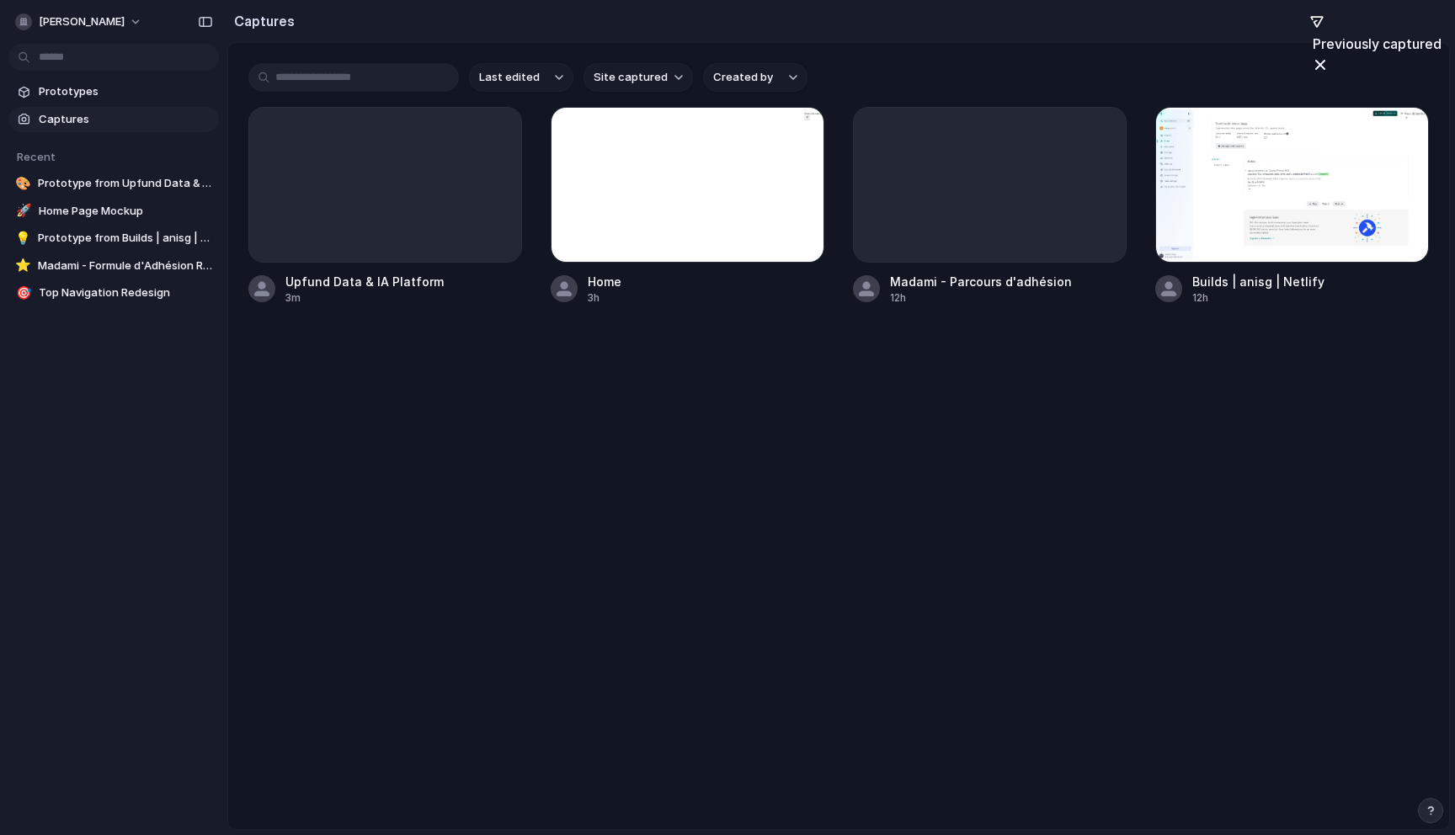
click at [917, 85] on div "Last edited Site captured Created by" at bounding box center [838, 77] width 1180 height 29
